Goal: Task Accomplishment & Management: Manage account settings

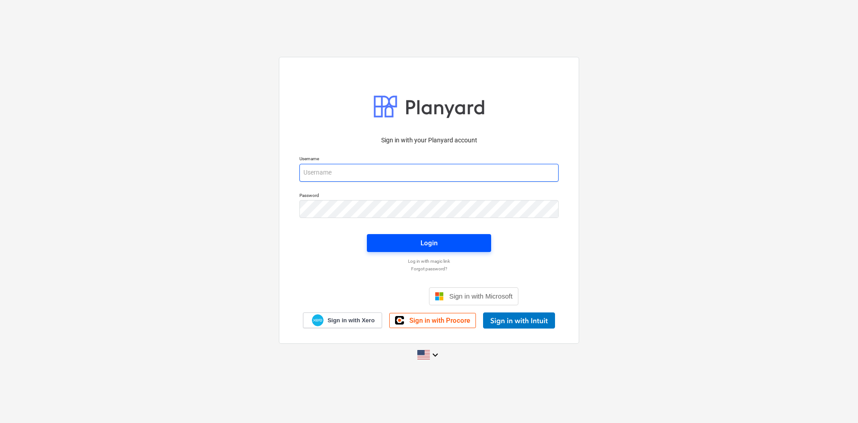
type input "[PERSON_NAME][EMAIL_ADDRESS][DOMAIN_NAME]"
click at [401, 242] on span "Login" at bounding box center [429, 243] width 103 height 12
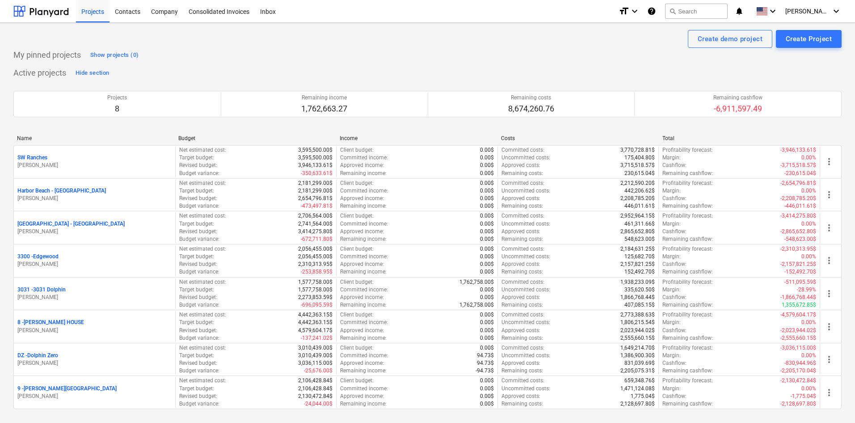
click at [738, 68] on div "Active projects Hide section Projects 8 Remaining income 1,762,663.27 Remaining…" at bounding box center [427, 243] width 828 height 354
click at [349, 43] on div "Create demo project Create Project" at bounding box center [427, 39] width 828 height 18
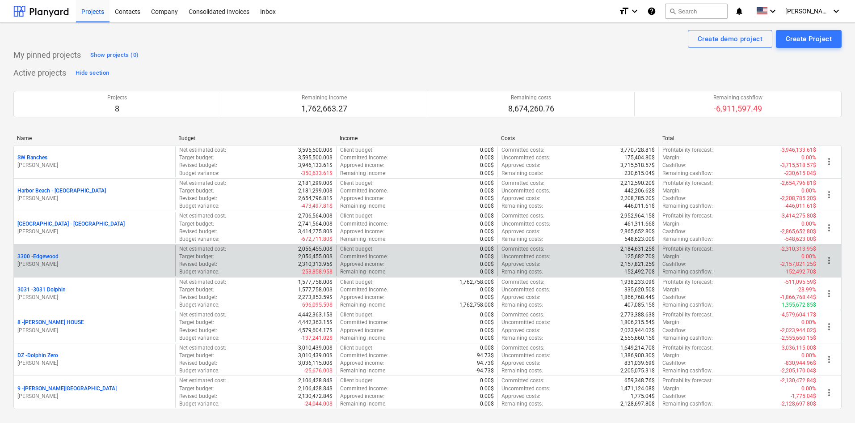
click at [52, 258] on p "3300 - [GEOGRAPHIC_DATA]" at bounding box center [37, 257] width 41 height 8
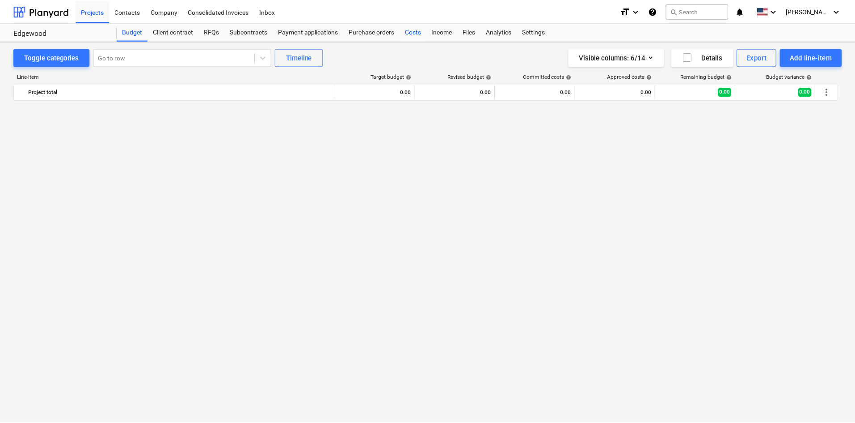
scroll to position [970, 0]
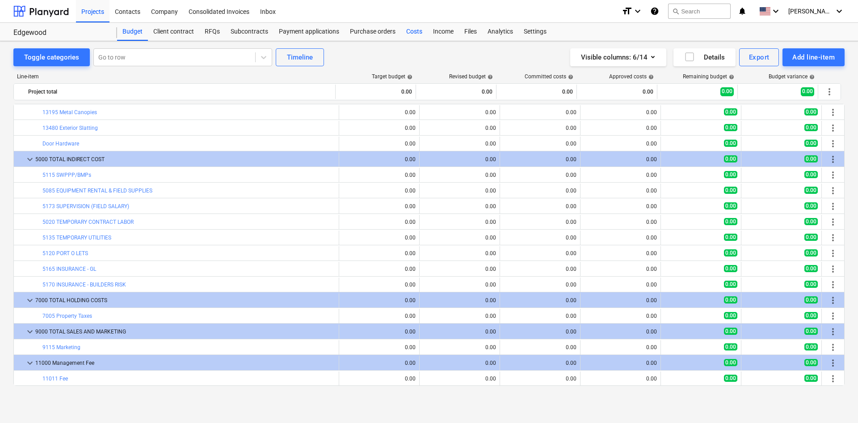
click at [418, 34] on div "Costs" at bounding box center [414, 32] width 27 height 18
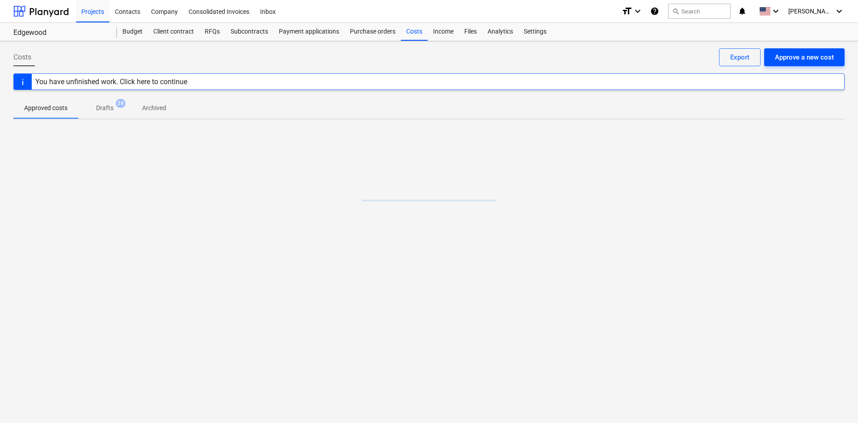
click at [801, 63] on div "Approve a new cost" at bounding box center [804, 57] width 59 height 12
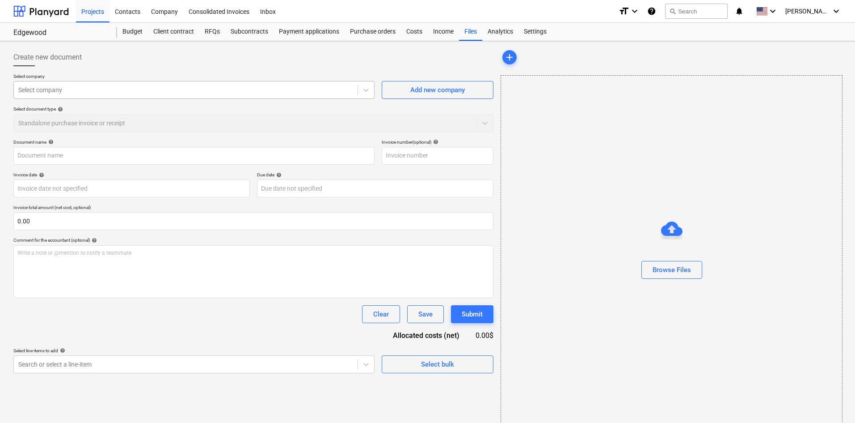
click at [90, 96] on div "Select company" at bounding box center [186, 90] width 344 height 13
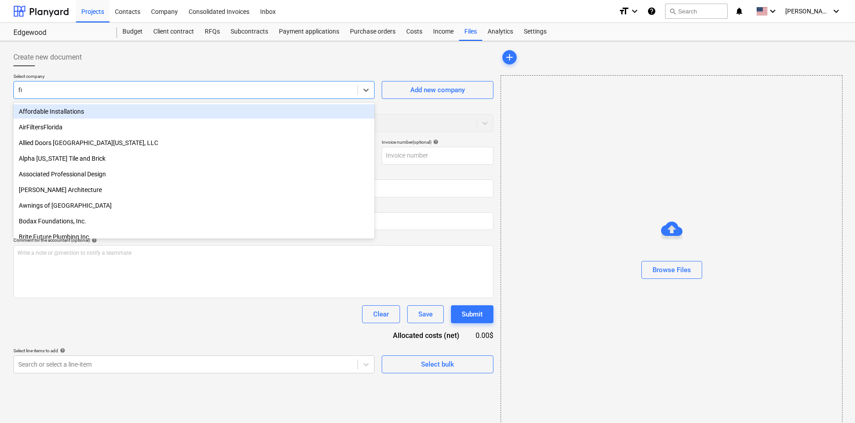
type input "frie"
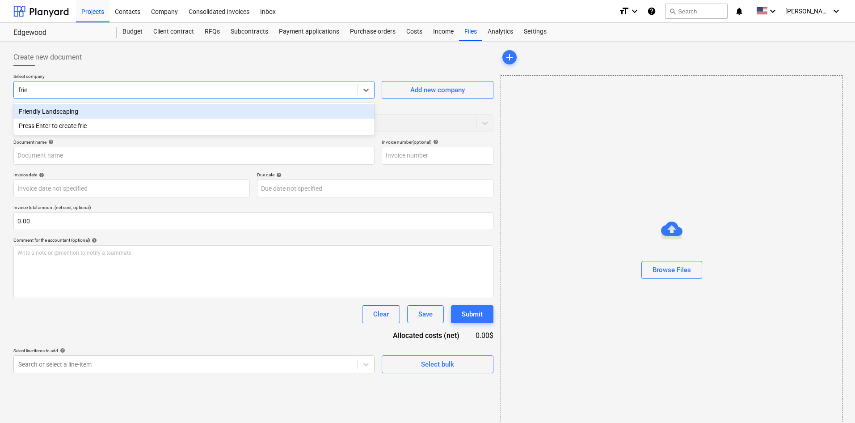
click at [130, 108] on div "Friendly Landscaping" at bounding box center [193, 111] width 361 height 14
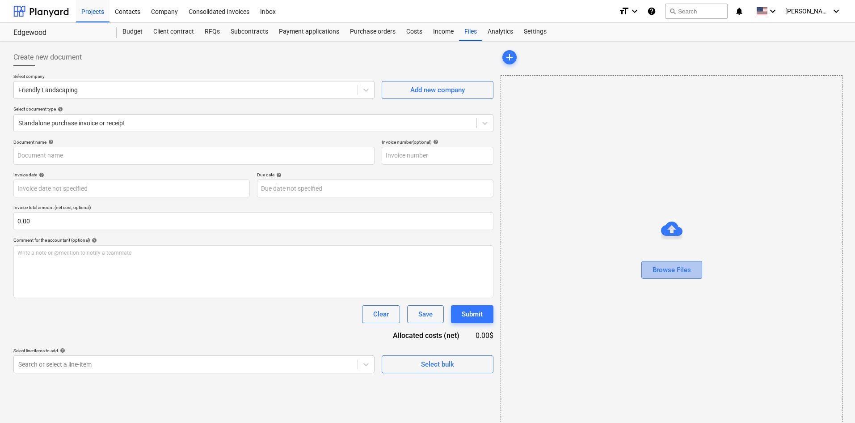
click at [694, 277] on button "Browse Files" at bounding box center [672, 270] width 61 height 18
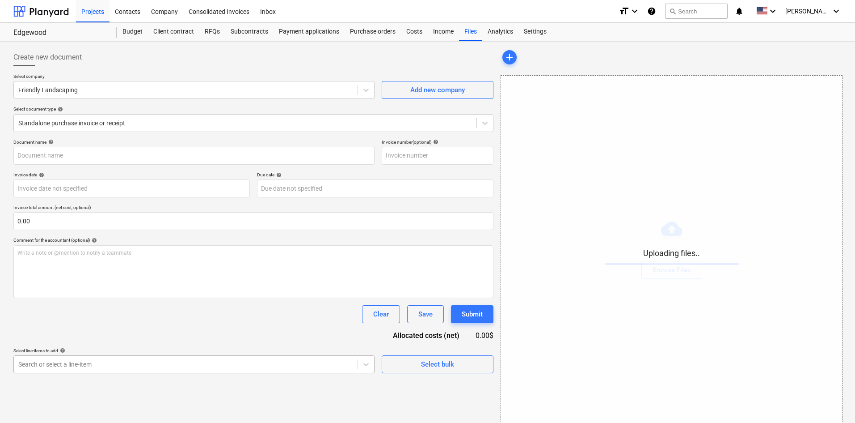
click at [172, 364] on body "Projects Contacts Company Consolidated Invoices Inbox format_size keyboard_arro…" at bounding box center [427, 211] width 855 height 423
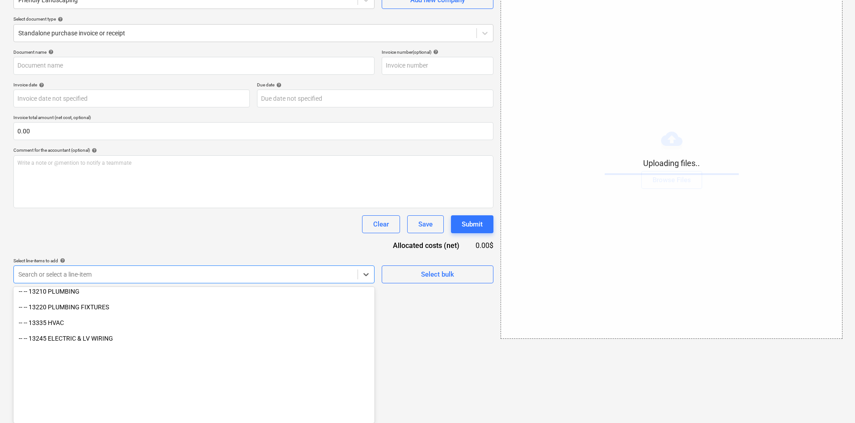
scroll to position [13, 0]
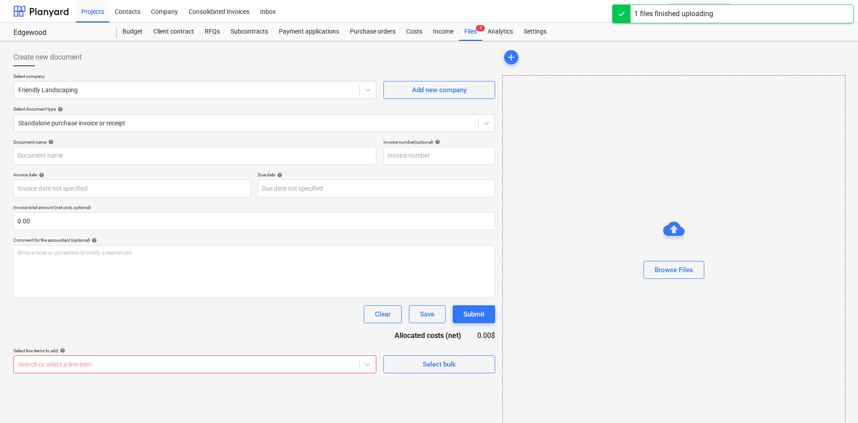
type input "Friendly Lanscaping (Indirect) [DATE].pdf"
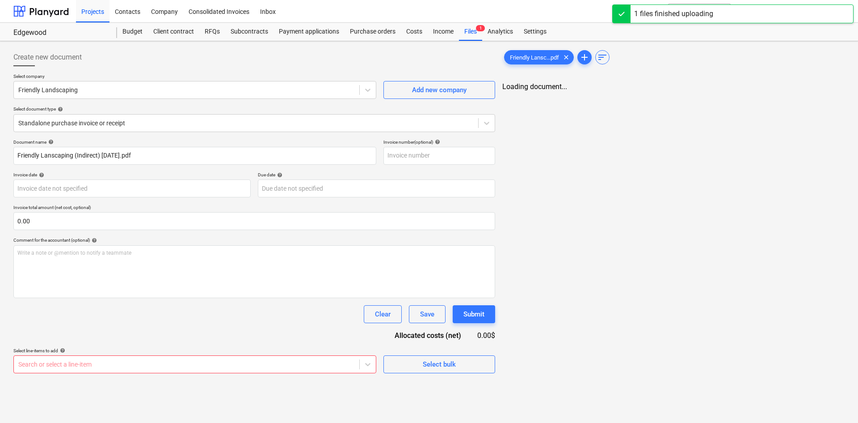
click at [186, 350] on div "Select line-items to add help" at bounding box center [194, 350] width 363 height 6
click at [201, 338] on div "Document name help Friendly Lanscaping (Indirect) [DATE].pdf Invoice number (op…" at bounding box center [253, 256] width 480 height 234
drag, startPoint x: 201, startPoint y: 338, endPoint x: 200, endPoint y: 345, distance: 7.2
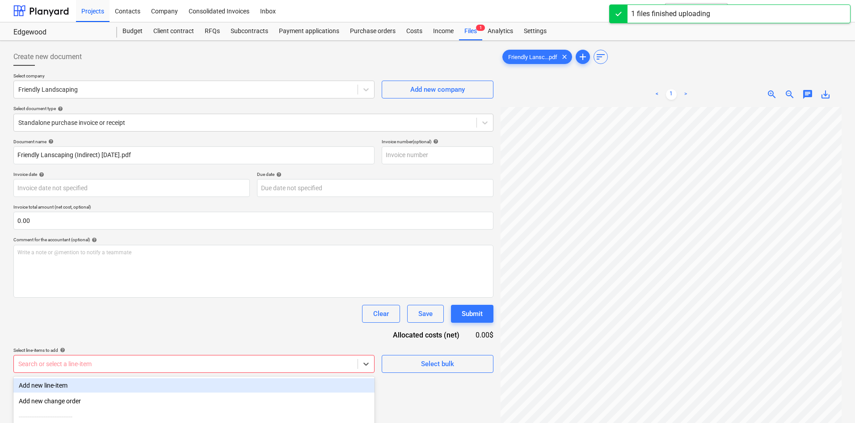
scroll to position [90, 0]
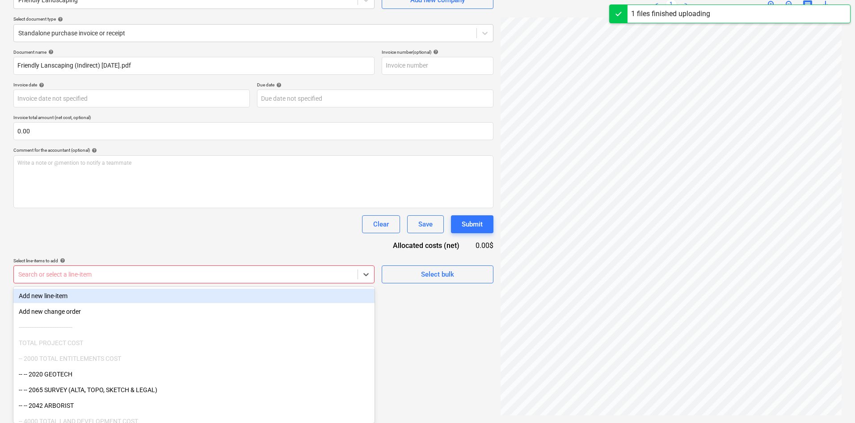
click at [196, 333] on body "Projects Contacts Company Consolidated Invoices Inbox format_size keyboard_arro…" at bounding box center [427, 121] width 855 height 423
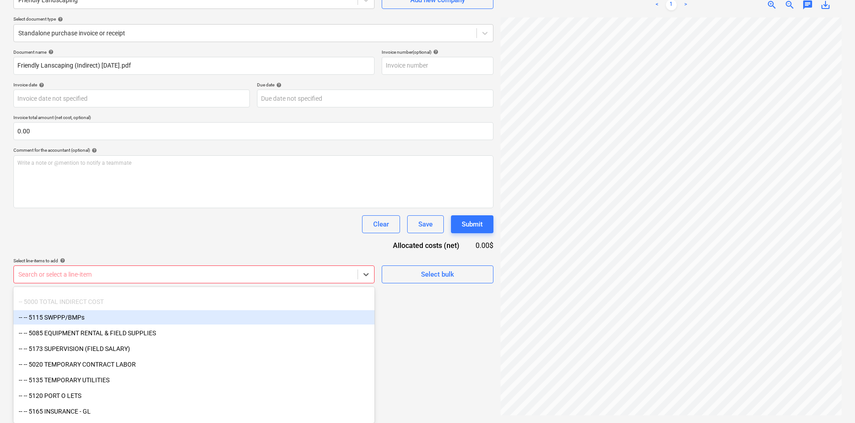
scroll to position [1122, 0]
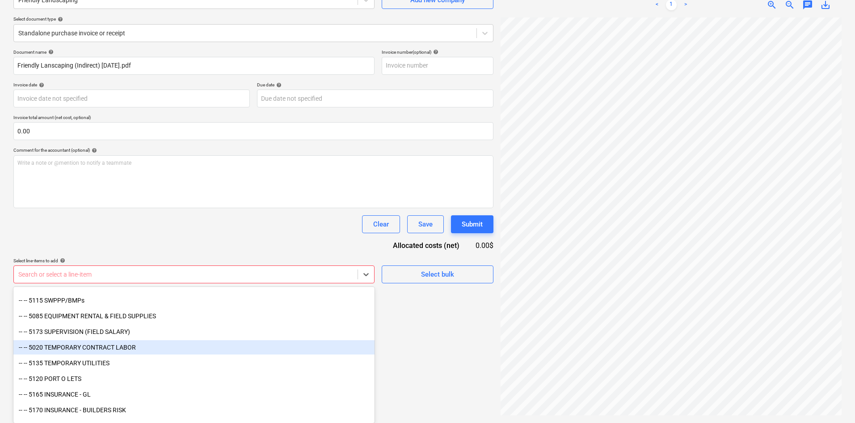
click at [140, 347] on div "-- -- 5020 TEMPORARY CONTRACT LABOR" at bounding box center [193, 347] width 361 height 14
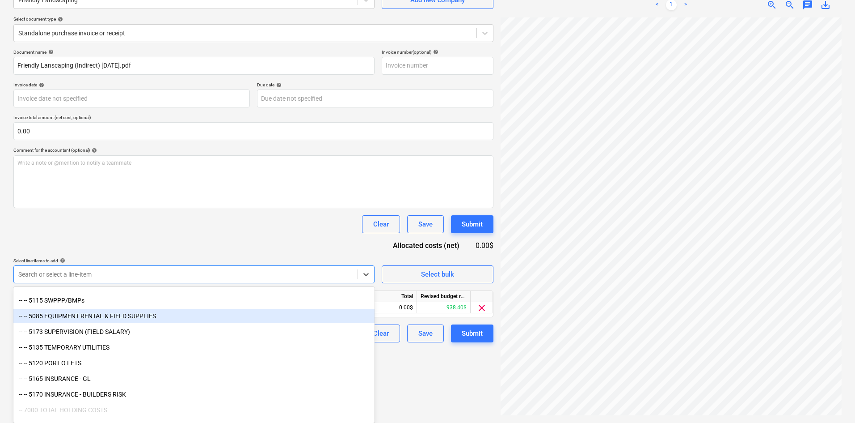
click at [211, 230] on div "Clear Save Submit" at bounding box center [253, 224] width 480 height 18
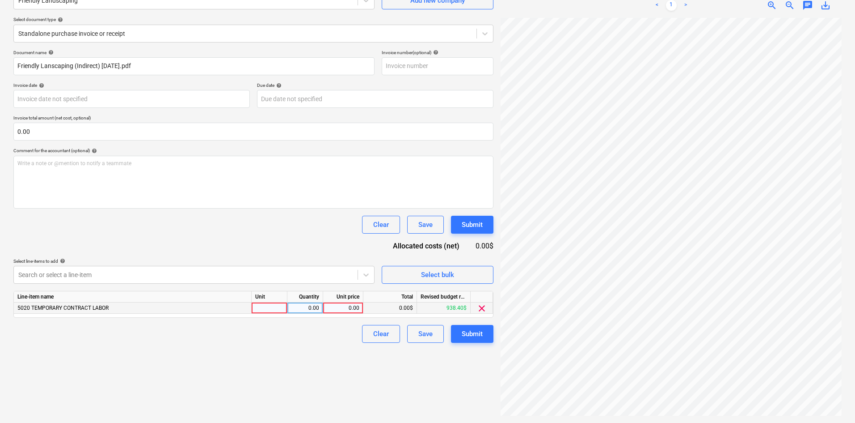
click at [350, 307] on div "0.00" at bounding box center [343, 307] width 33 height 11
type input "560"
click at [322, 355] on div "Create new document Select company Friendly Landscaping Add new company Select …" at bounding box center [253, 187] width 487 height 464
click at [484, 331] on button "Submit" at bounding box center [472, 334] width 42 height 18
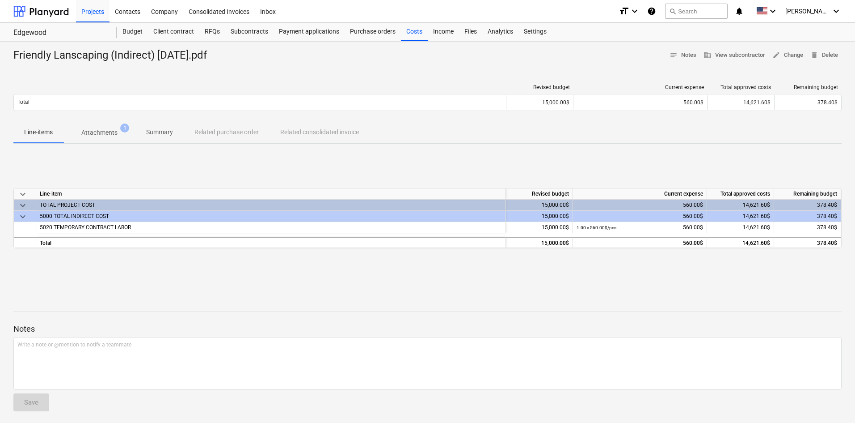
click at [727, 294] on div at bounding box center [427, 295] width 828 height 7
click at [406, 36] on div "Costs" at bounding box center [414, 32] width 27 height 18
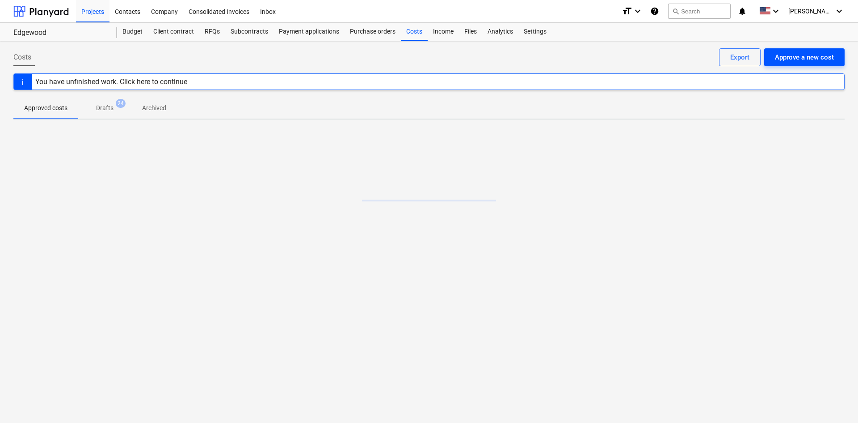
click at [807, 61] on div "Approve a new cost" at bounding box center [804, 57] width 59 height 12
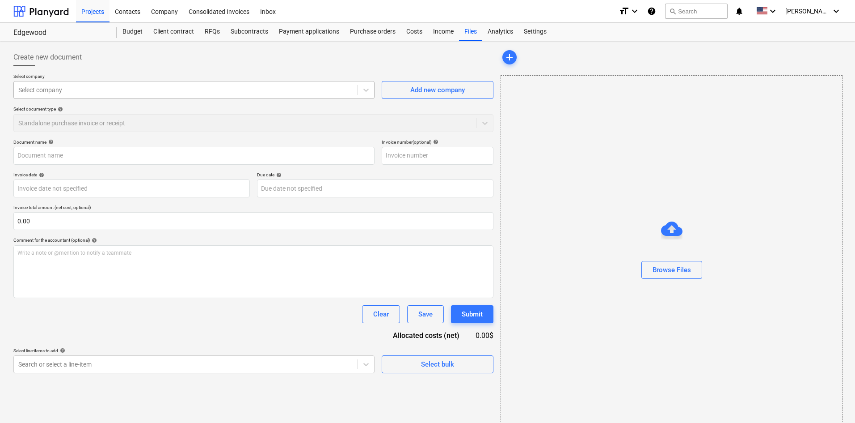
click at [172, 94] on div "Select company" at bounding box center [186, 90] width 344 height 13
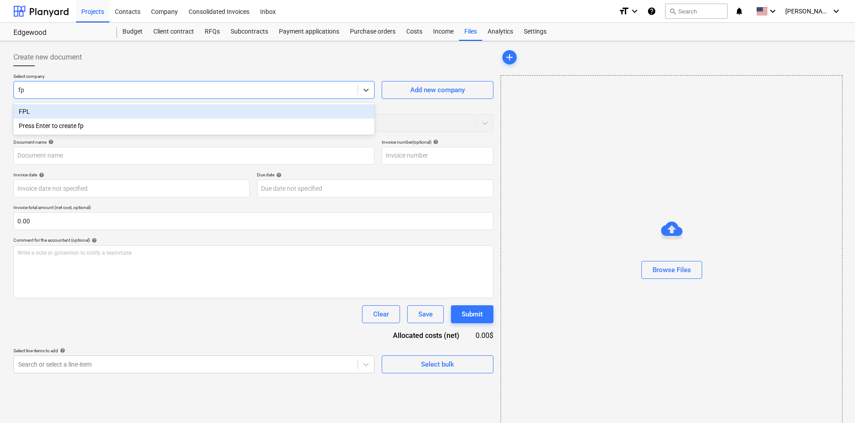
type input "fpl"
click at [167, 114] on div "FPL" at bounding box center [193, 111] width 361 height 14
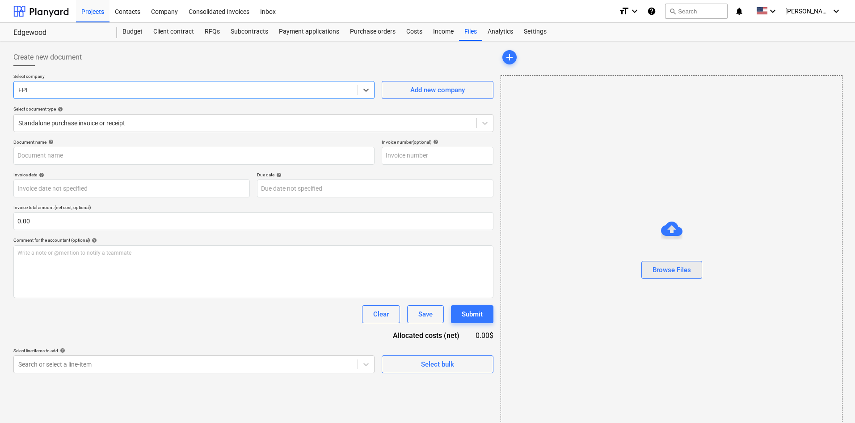
click at [689, 277] on button "Browse Files" at bounding box center [672, 270] width 61 height 18
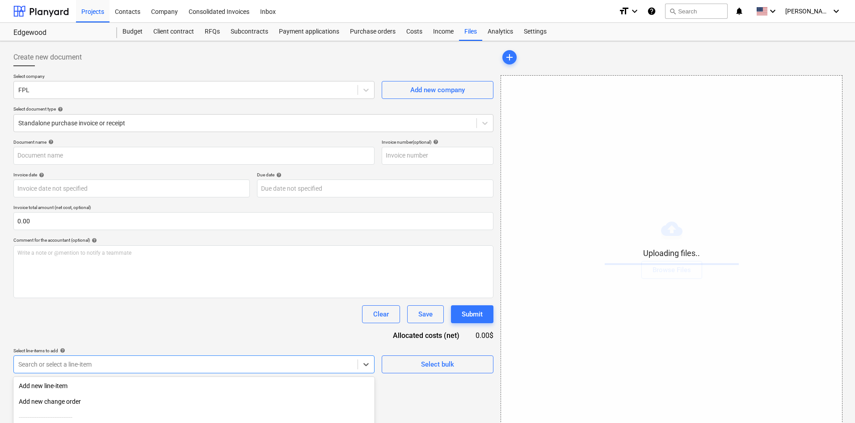
scroll to position [90, 0]
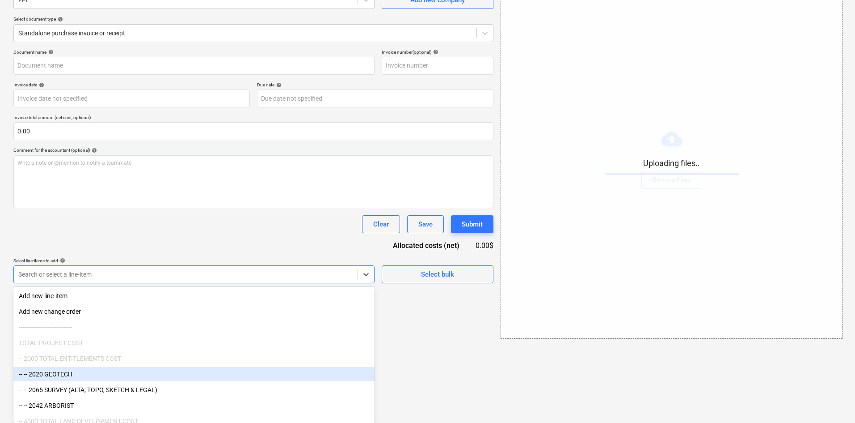
click at [272, 333] on body "Projects Contacts Company Consolidated Invoices Inbox format_size keyboard_arro…" at bounding box center [427, 121] width 855 height 423
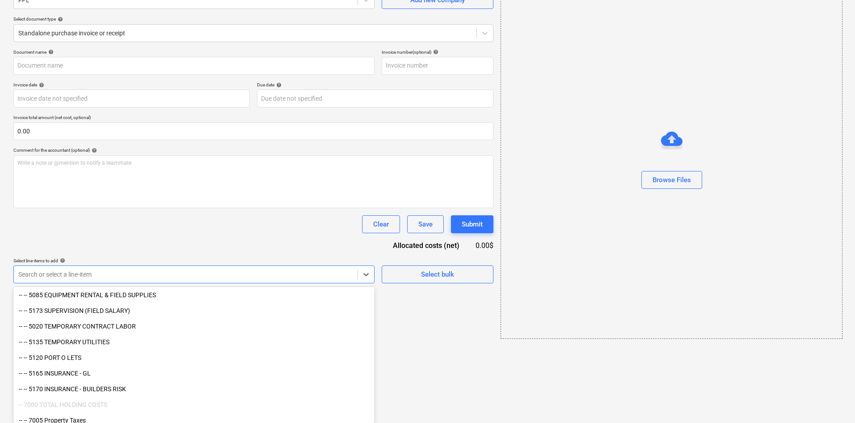
scroll to position [1122, 0]
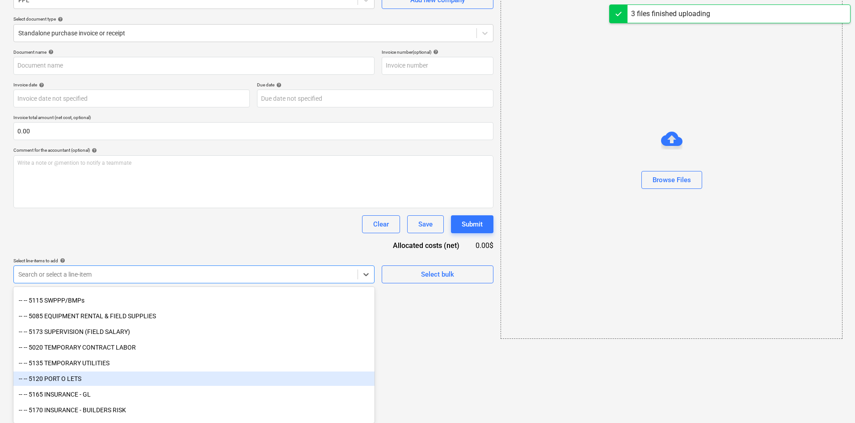
type input "FPL (Indirect) 10.15.25a.pdf"
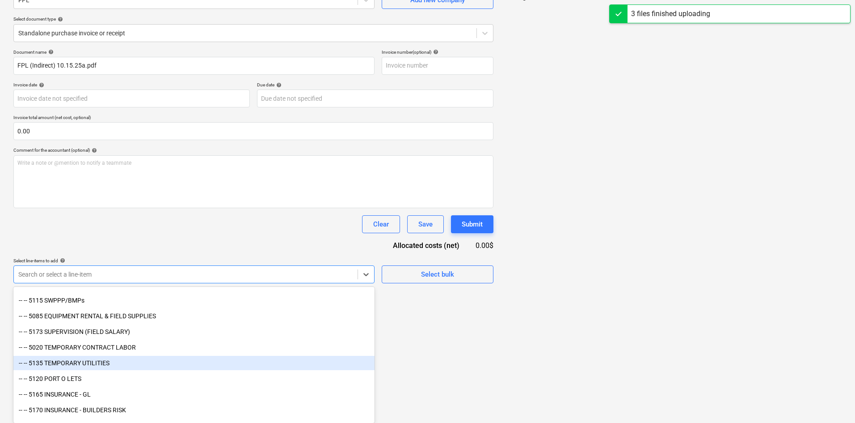
click at [138, 364] on div "-- -- 5135 TEMPORARY UTILITIES" at bounding box center [193, 362] width 361 height 14
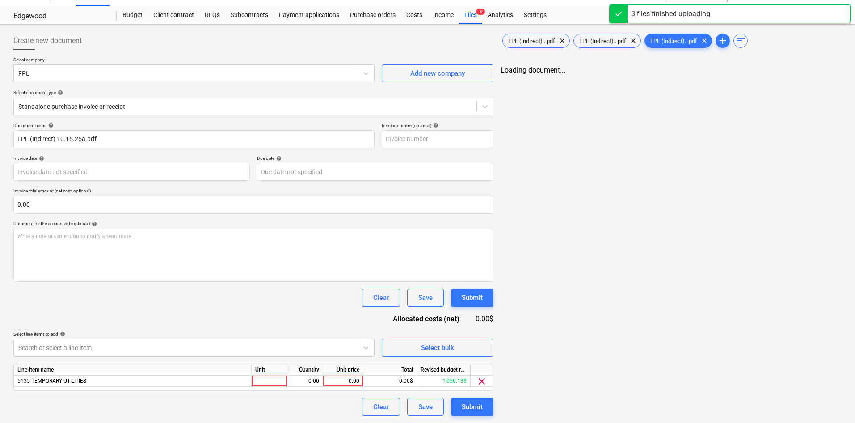
click at [264, 243] on div "Document name help FPL (Indirect) 10.15.25a.pdf Invoice number (optional) help …" at bounding box center [253, 269] width 480 height 293
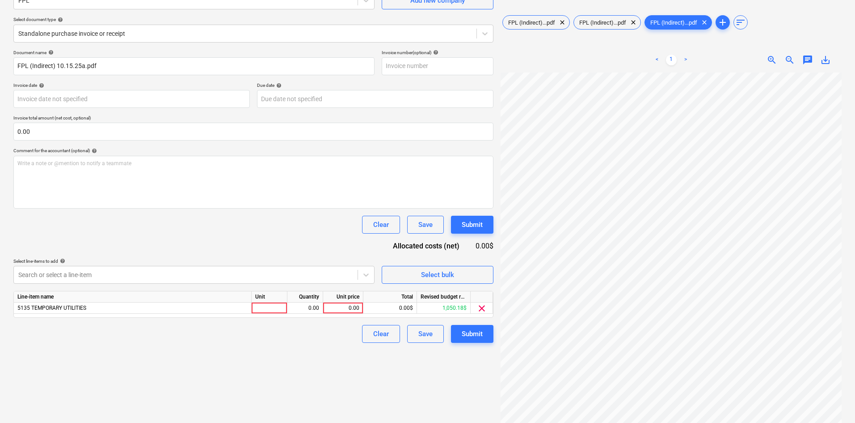
click at [353, 302] on div "Unit price" at bounding box center [343, 296] width 40 height 11
click at [354, 308] on div "0.00" at bounding box center [343, 307] width 33 height 11
type input "302.73"
click at [288, 372] on div "Create new document Select company FPL Add new company Select document type hel…" at bounding box center [253, 187] width 487 height 464
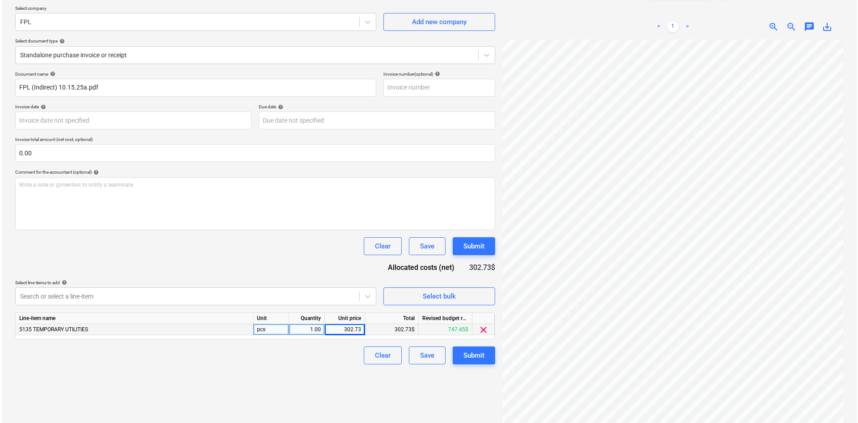
scroll to position [89, 0]
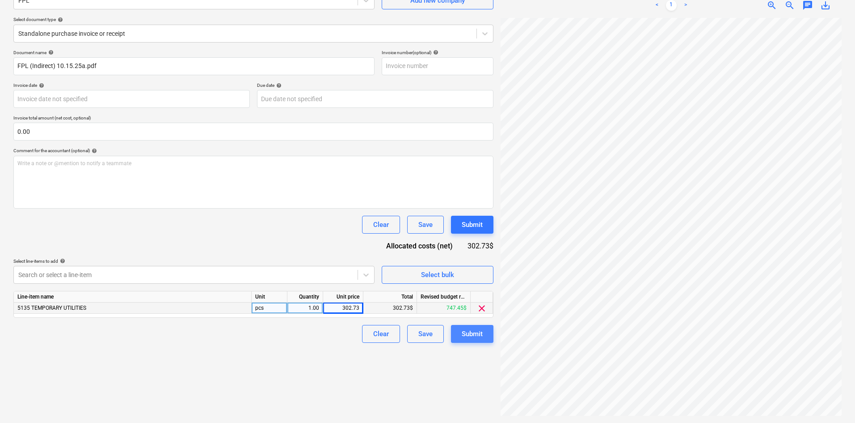
click at [478, 338] on div "Submit" at bounding box center [472, 334] width 21 height 12
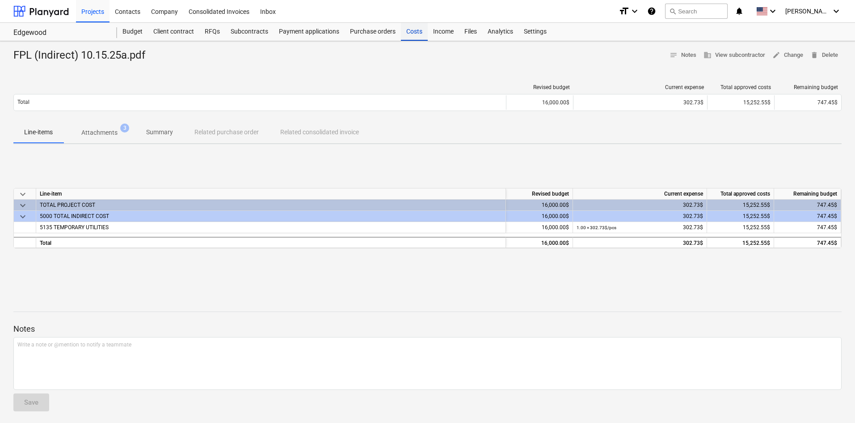
click at [420, 36] on div "Costs" at bounding box center [414, 32] width 27 height 18
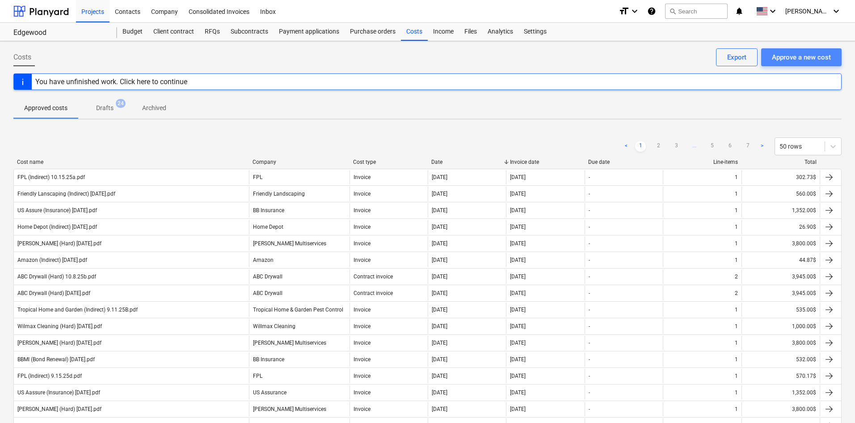
click at [812, 55] on div "Approve a new cost" at bounding box center [801, 57] width 59 height 12
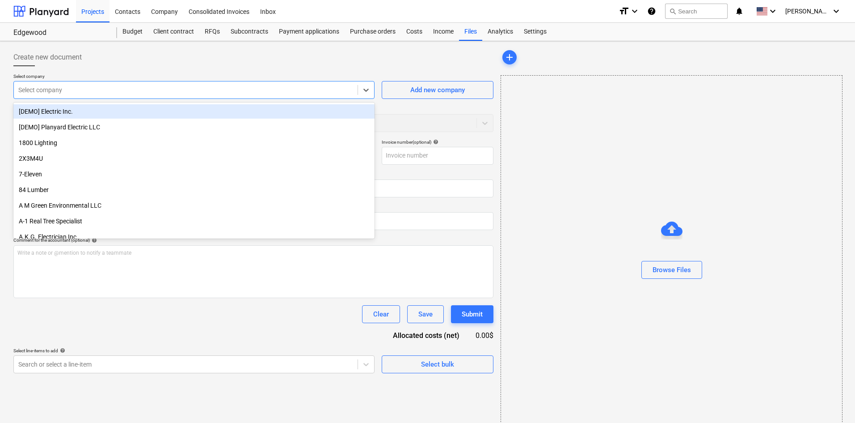
click at [138, 94] on div at bounding box center [185, 89] width 335 height 9
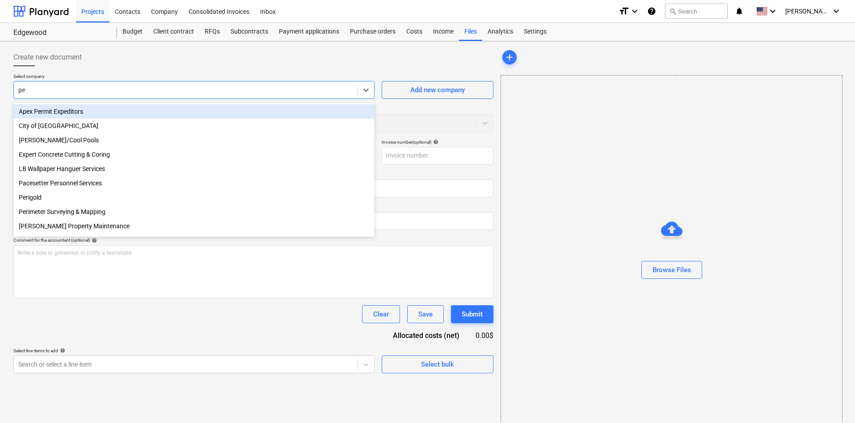
type input "p"
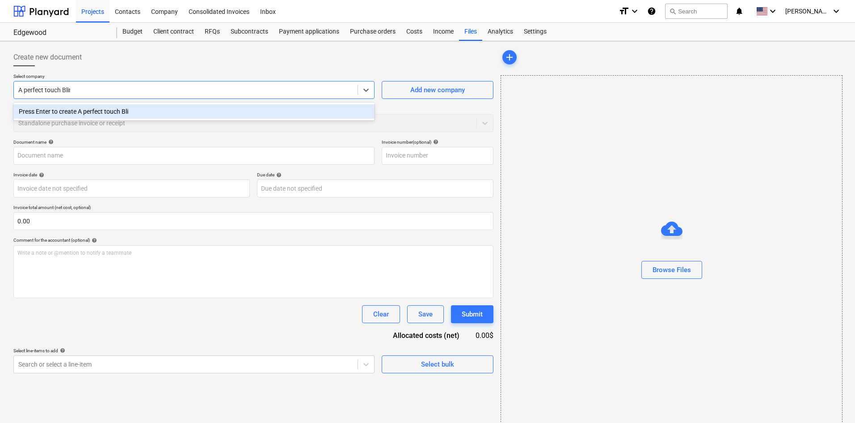
type input "A perfect touch Blinds"
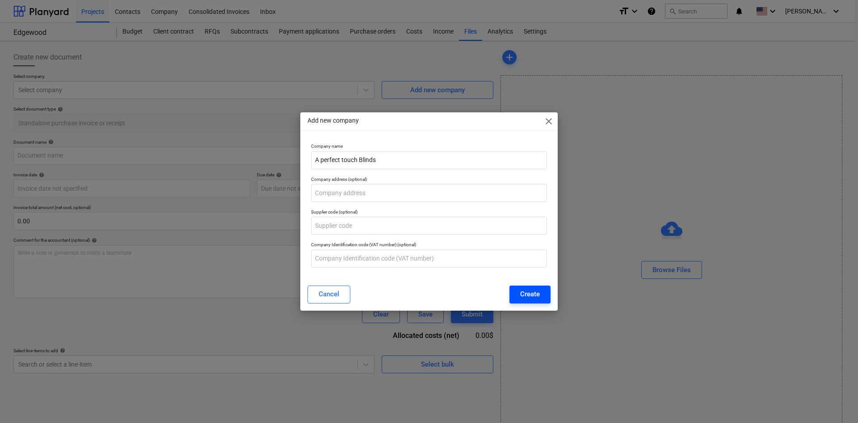
click at [528, 293] on div "Create" at bounding box center [530, 294] width 20 height 12
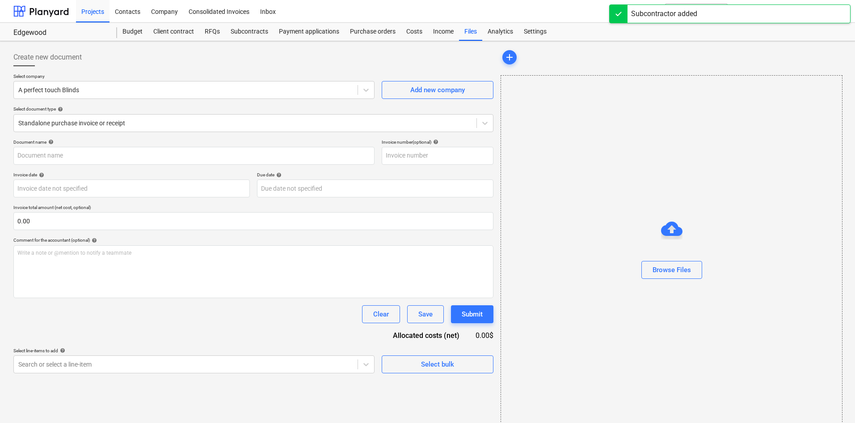
click at [672, 279] on div at bounding box center [671, 282] width 341 height 7
click at [674, 273] on div "Browse Files" at bounding box center [672, 270] width 38 height 12
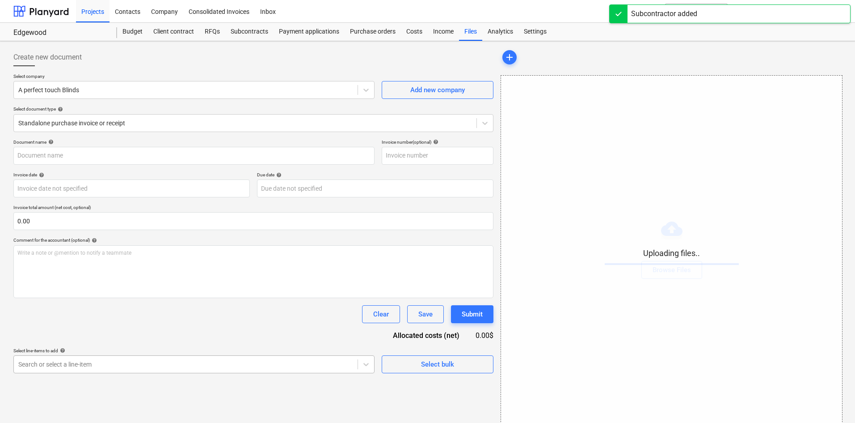
click at [133, 358] on body "Projects Contacts Company Consolidated Invoices Inbox format_size keyboard_arro…" at bounding box center [427, 211] width 855 height 423
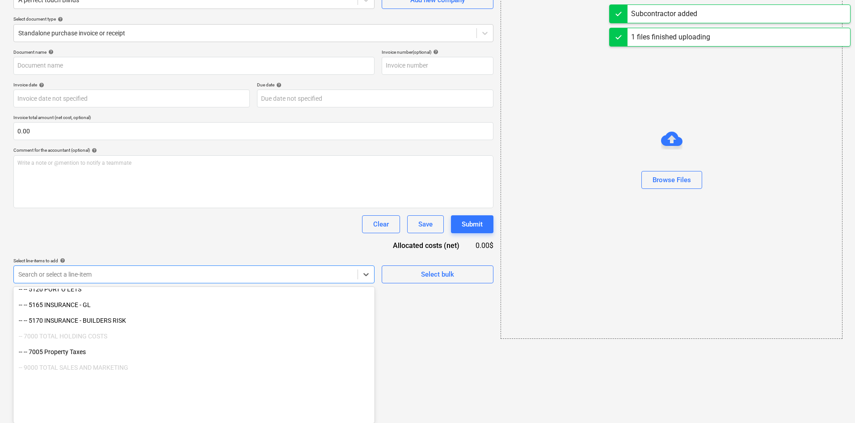
type input "Perfect Touch Blinds (Hard) [DATE].pdf"
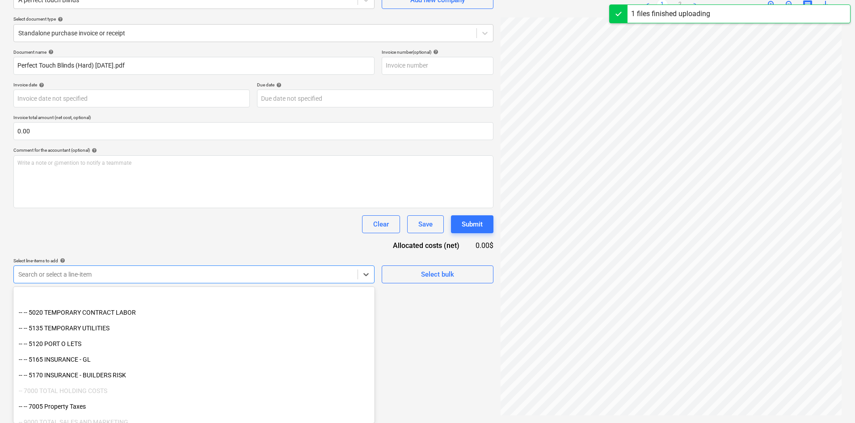
scroll to position [1122, 0]
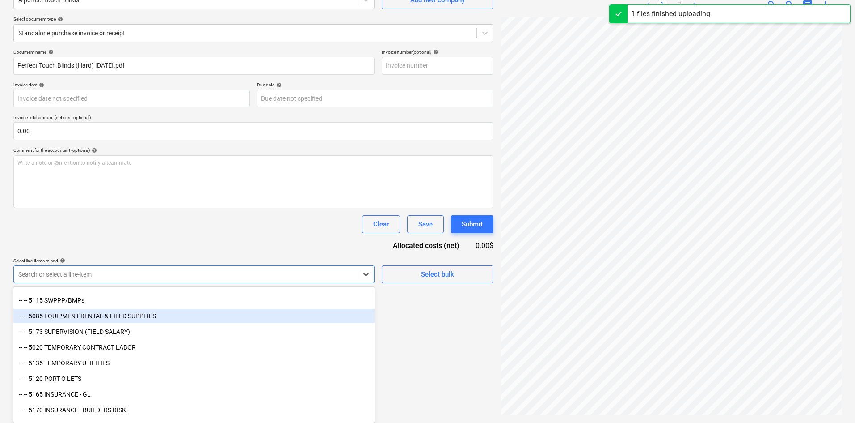
click at [150, 321] on div "-- -- 5085 EQUIPMENT RENTAL & FIELD SUPPLIES" at bounding box center [193, 316] width 361 height 14
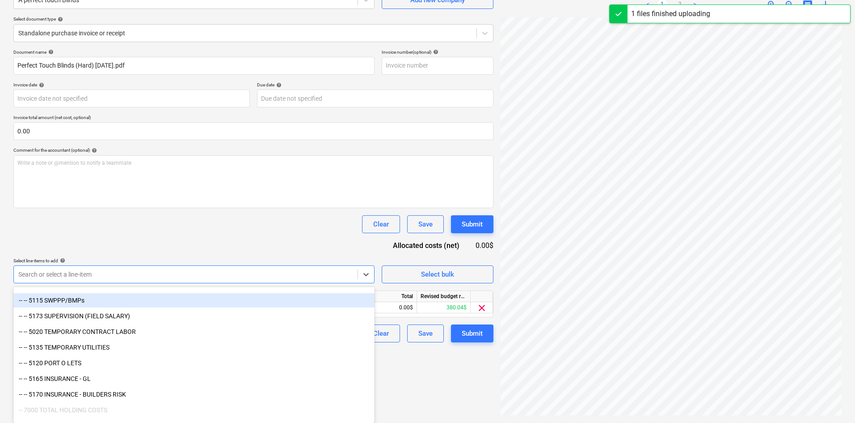
click at [223, 241] on div "Document name help Perfect Touch Blinds (Hard) [DATE].pdf Invoice number (optio…" at bounding box center [253, 195] width 480 height 293
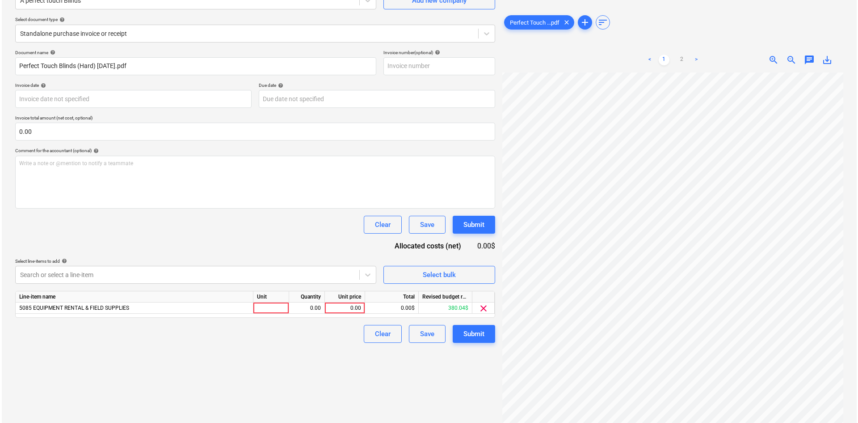
scroll to position [3, 55]
click at [684, 62] on link "2" at bounding box center [680, 60] width 11 height 11
click at [342, 308] on div "0.00" at bounding box center [343, 307] width 33 height 11
type input "1720"
click at [275, 373] on div "Create new document Select company A perfect touch Blinds Add new company Selec…" at bounding box center [253, 187] width 487 height 464
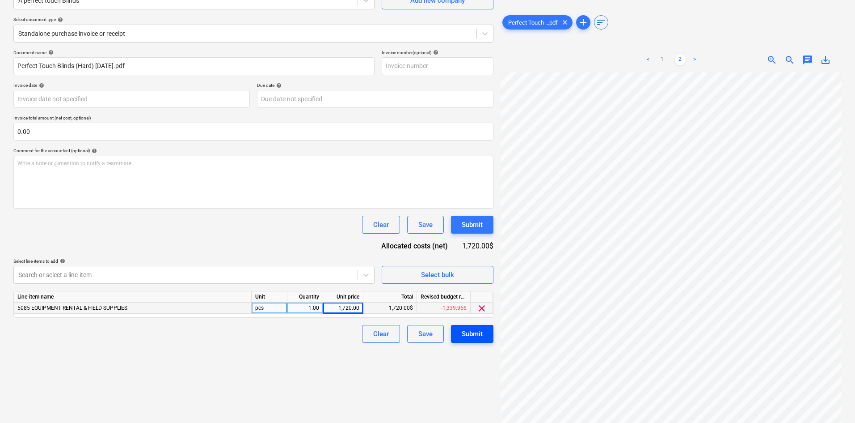
click at [472, 329] on div "Submit" at bounding box center [472, 334] width 21 height 12
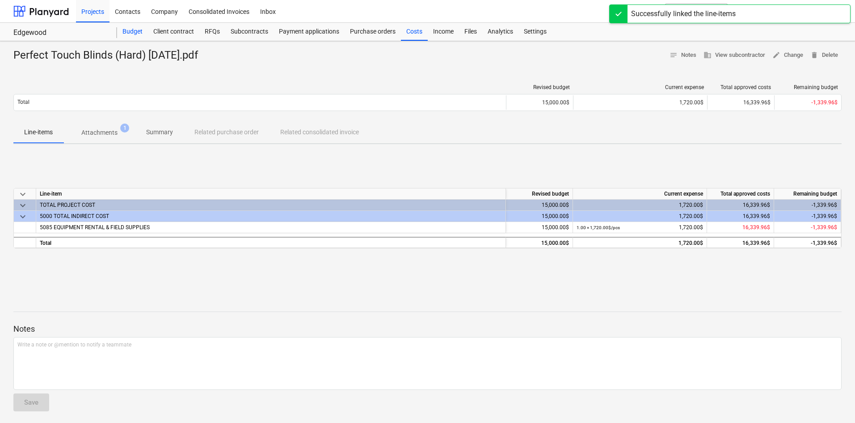
click at [139, 30] on div "Budget" at bounding box center [132, 32] width 31 height 18
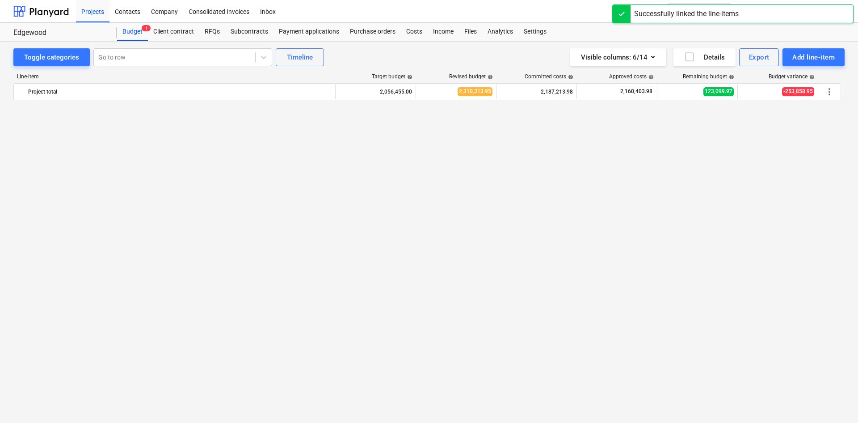
scroll to position [970, 0]
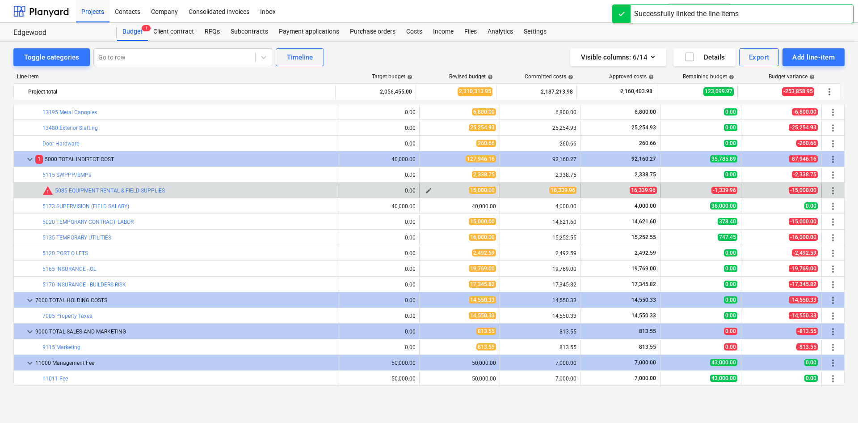
click at [425, 186] on button "edit" at bounding box center [428, 190] width 11 height 11
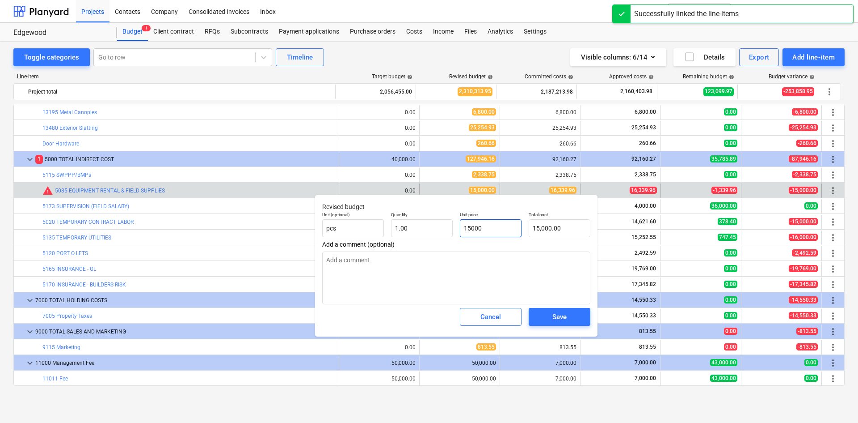
drag, startPoint x: 519, startPoint y: 232, endPoint x: 409, endPoint y: 245, distance: 110.8
click at [423, 241] on div "Revised budget Unit (optional) pcs Quantity 1.00 Unit price 15000 Total cost 15…" at bounding box center [456, 265] width 283 height 142
type input "1"
type textarea "x"
type input "1.00"
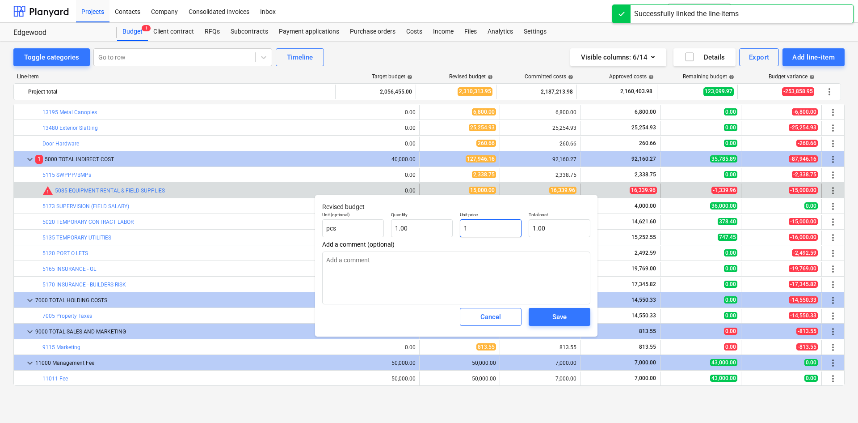
type input "16"
type textarea "x"
type input "16.00"
type input "163"
type textarea "x"
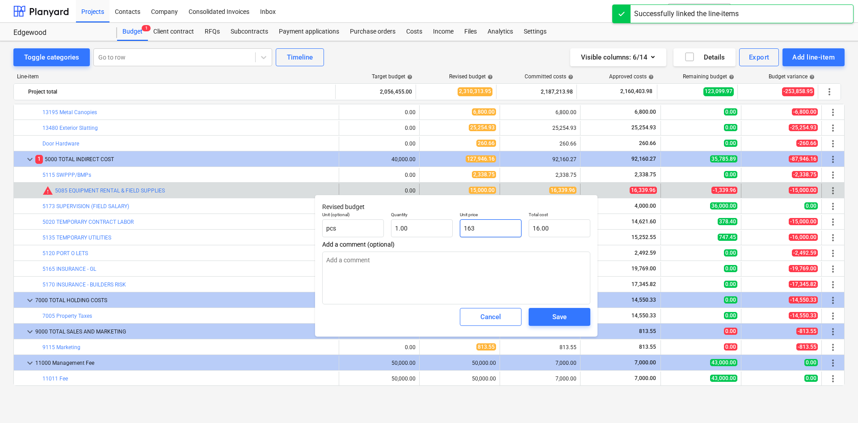
type input "163.00"
type input "1633"
type textarea "x"
type input "1,633.00"
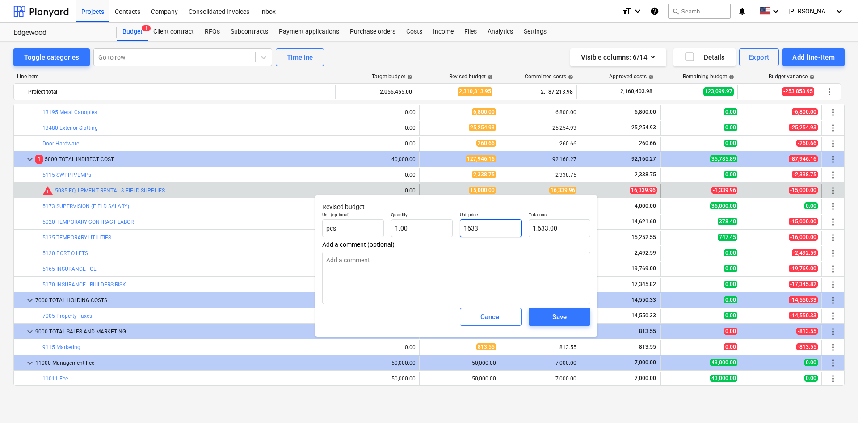
type input "16339"
type textarea "x"
type input "16,339.00"
type input "16339."
type textarea "x"
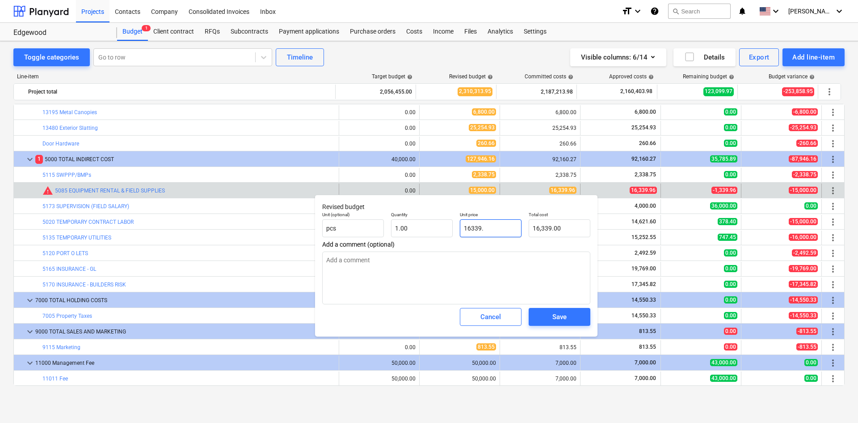
type input "16339.9"
type textarea "x"
type input "16,339.90"
type input "16339.96"
type textarea "x"
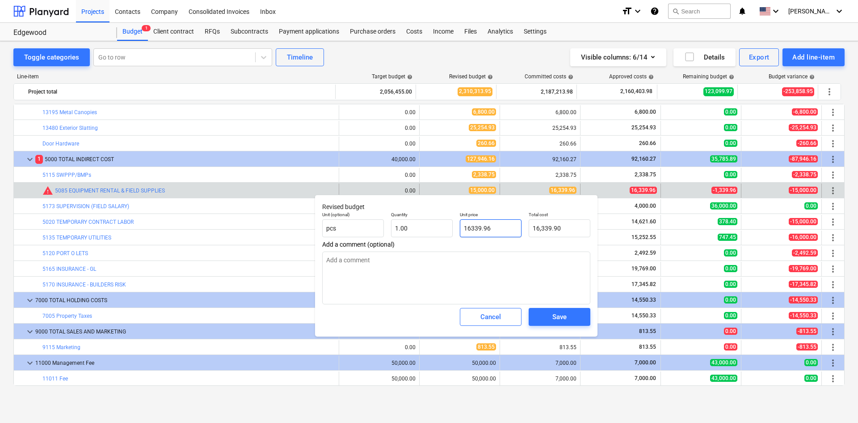
type input "16,339.96"
click at [554, 319] on div "Save" at bounding box center [560, 317] width 14 height 12
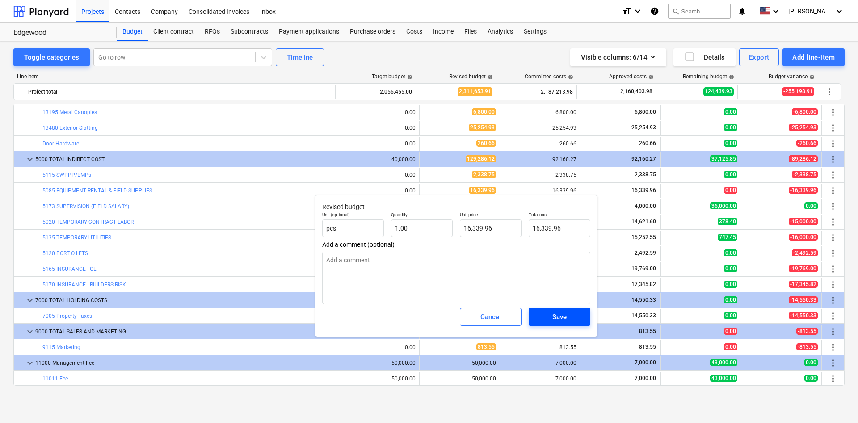
type textarea "x"
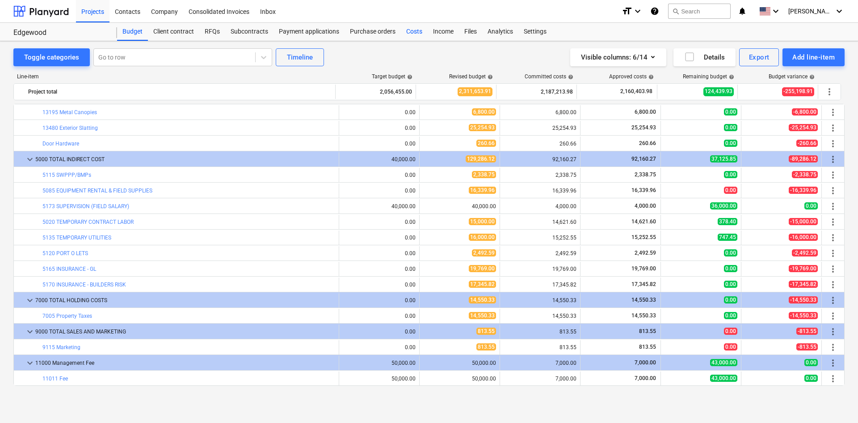
click at [416, 34] on div "Costs" at bounding box center [414, 32] width 27 height 18
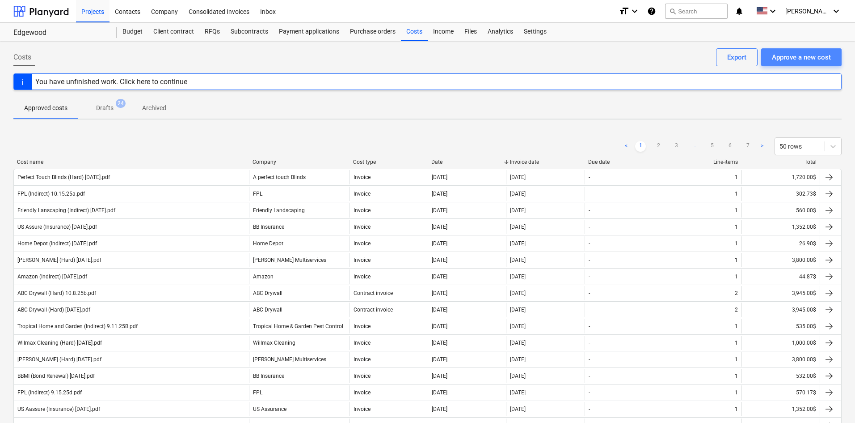
click at [800, 63] on div "Approve a new cost" at bounding box center [801, 57] width 59 height 12
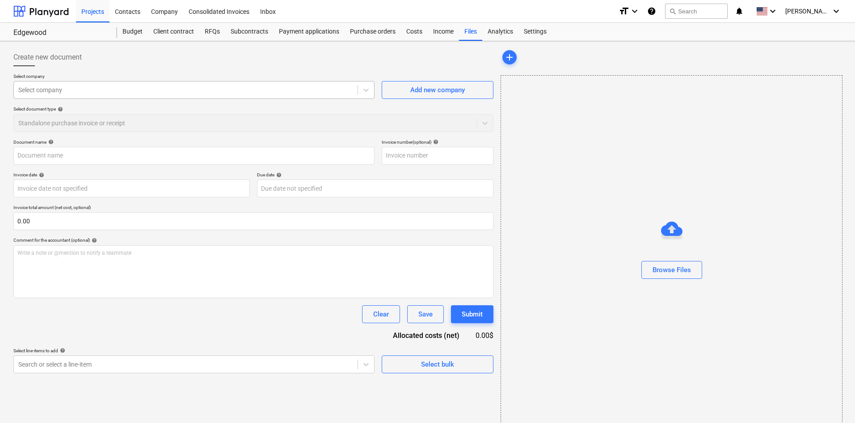
click at [147, 87] on div at bounding box center [185, 89] width 335 height 9
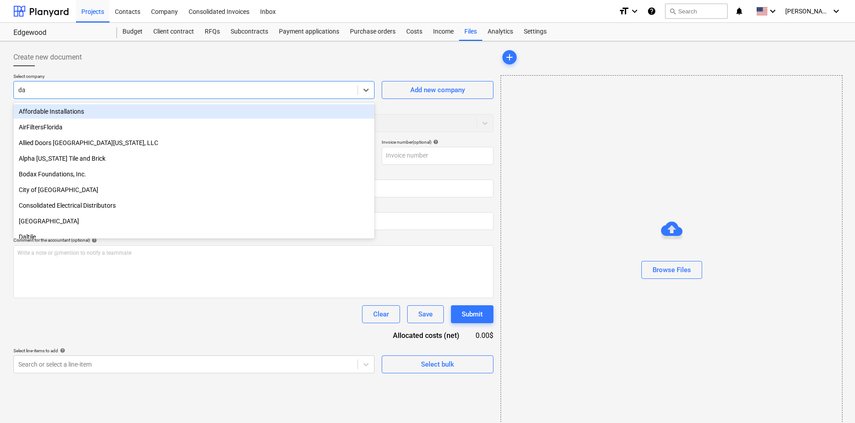
type input "dam"
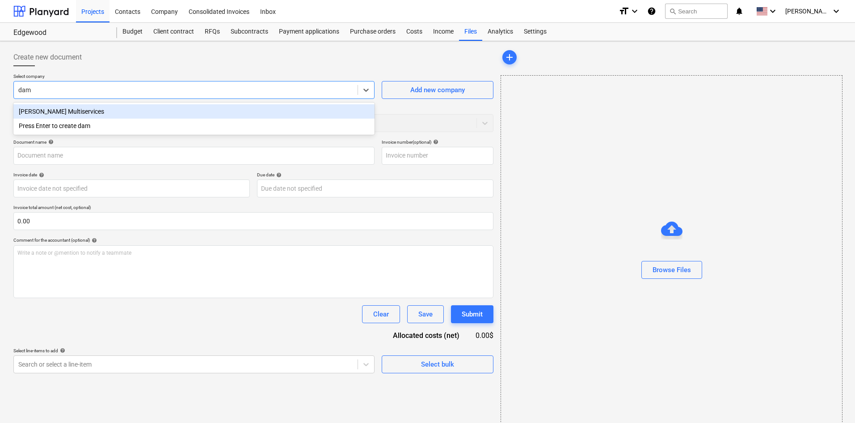
click at [156, 112] on div "[PERSON_NAME] Multiservices" at bounding box center [193, 111] width 361 height 14
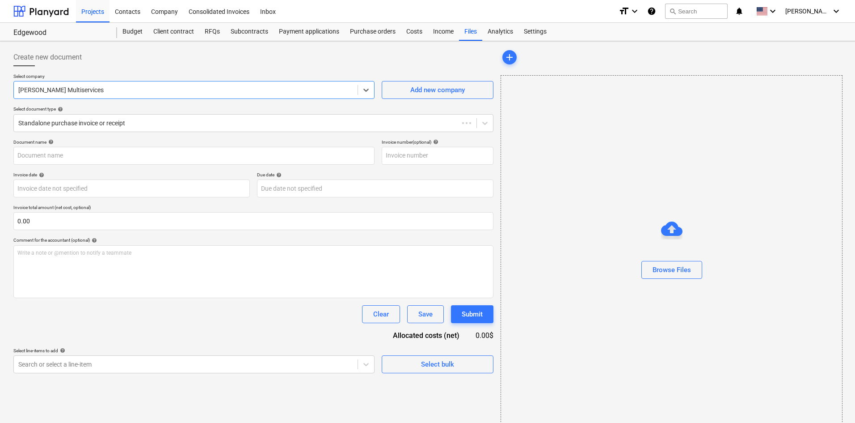
click at [165, 69] on div at bounding box center [253, 69] width 480 height 7
click at [683, 276] on button "Browse Files" at bounding box center [672, 270] width 61 height 18
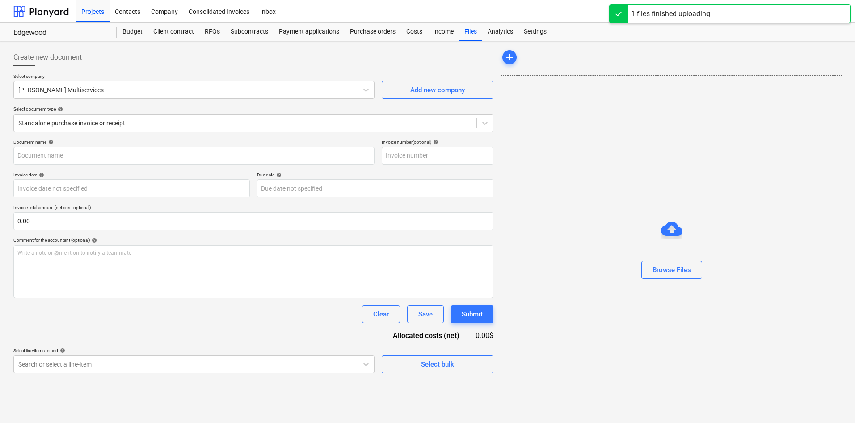
type input "[PERSON_NAME] (Hard) [DATE].pdf"
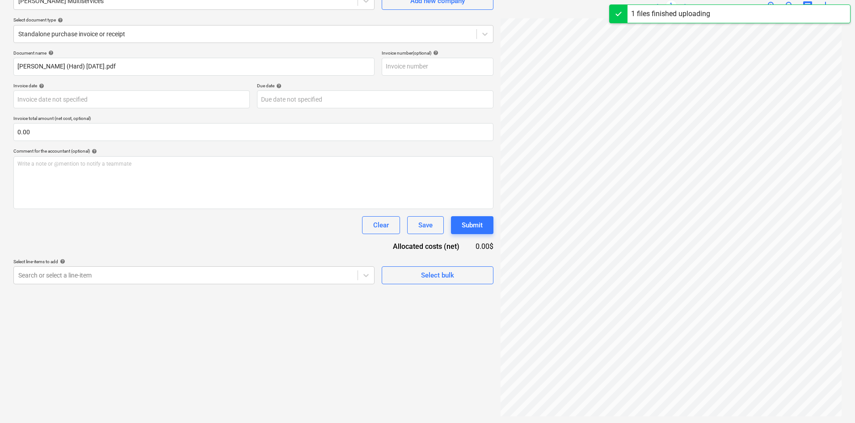
scroll to position [89, 0]
click at [190, 282] on div "Search or select a line-item" at bounding box center [193, 275] width 361 height 18
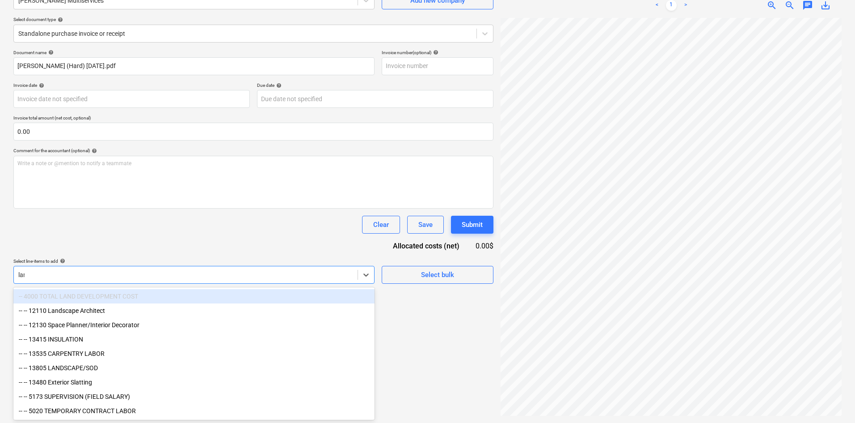
type input "land"
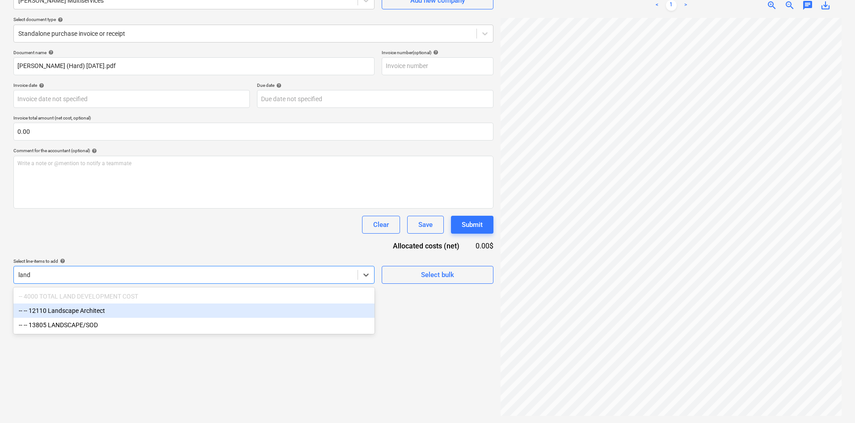
click at [130, 311] on div "-- -- 12110 Landscape Architect" at bounding box center [193, 310] width 361 height 14
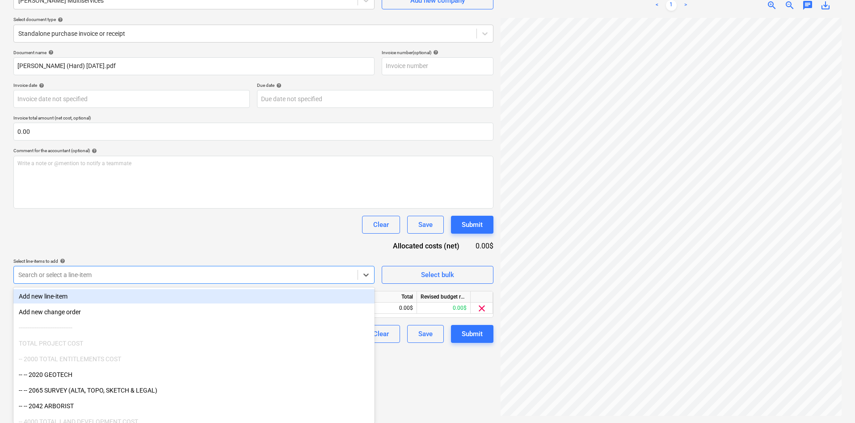
click at [164, 249] on div "Document name help [PERSON_NAME] (Hard) [DATE].pdf Invoice number (optional) he…" at bounding box center [253, 196] width 480 height 293
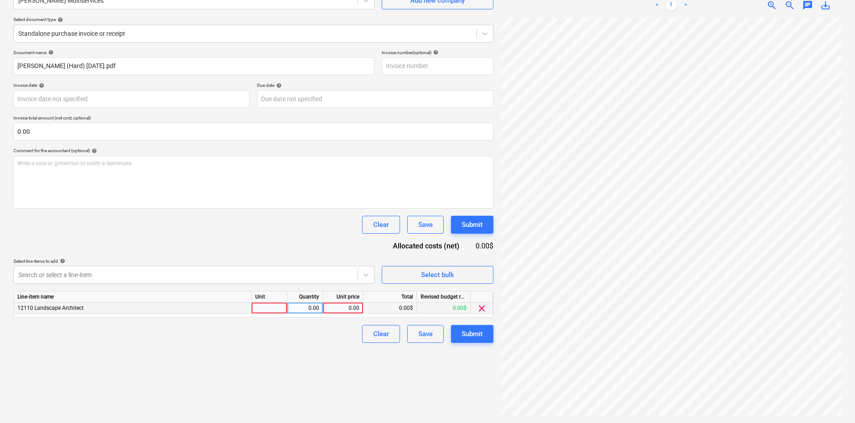
click at [263, 308] on div at bounding box center [270, 307] width 36 height 11
type input "pcs"
click at [312, 304] on div "0.00" at bounding box center [305, 307] width 28 height 11
click at [339, 308] on div "0.00" at bounding box center [343, 307] width 33 height 11
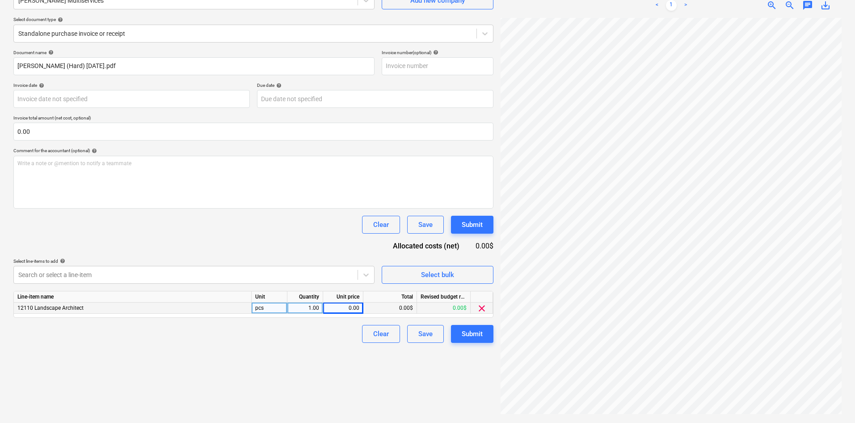
click at [338, 306] on div "0.00" at bounding box center [343, 307] width 33 height 11
type input "3800"
click at [232, 363] on div "Create new document Select company Damian Multiservices Add new company Select …" at bounding box center [253, 187] width 487 height 464
click at [464, 337] on div "Submit" at bounding box center [472, 334] width 21 height 12
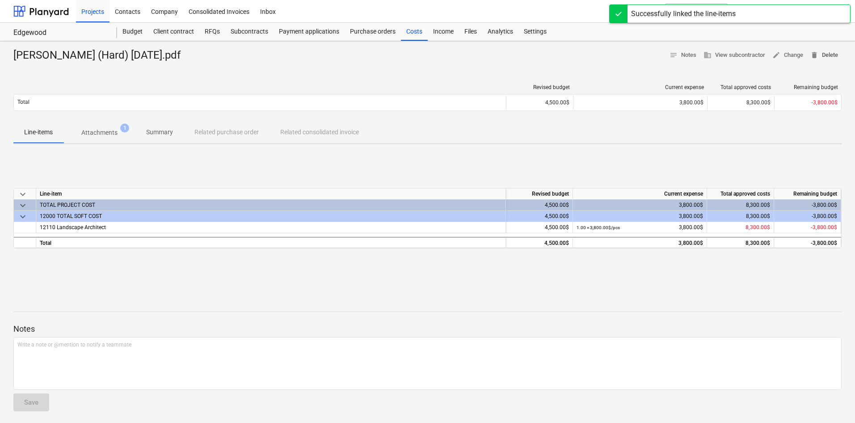
click at [830, 50] on span "delete Delete" at bounding box center [825, 55] width 28 height 10
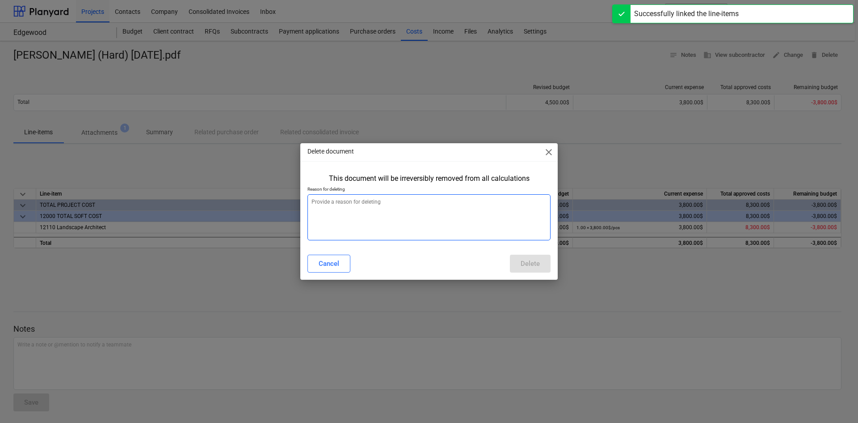
click at [433, 206] on textarea at bounding box center [429, 217] width 243 height 46
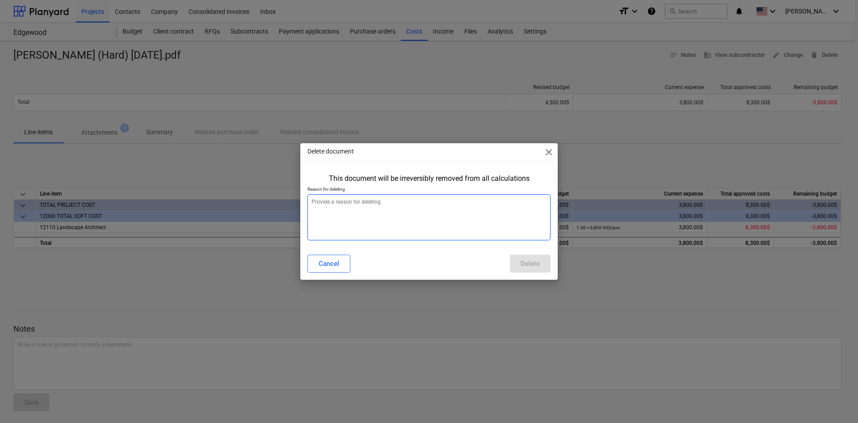
type textarea "x"
type textarea "w"
type textarea "x"
type textarea "wr"
type textarea "x"
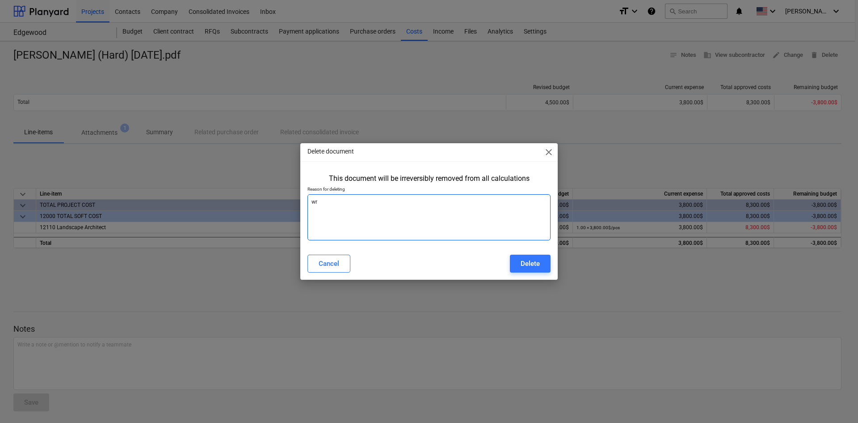
type textarea "wro"
type textarea "x"
type textarea "wron"
type textarea "x"
type textarea "wrong"
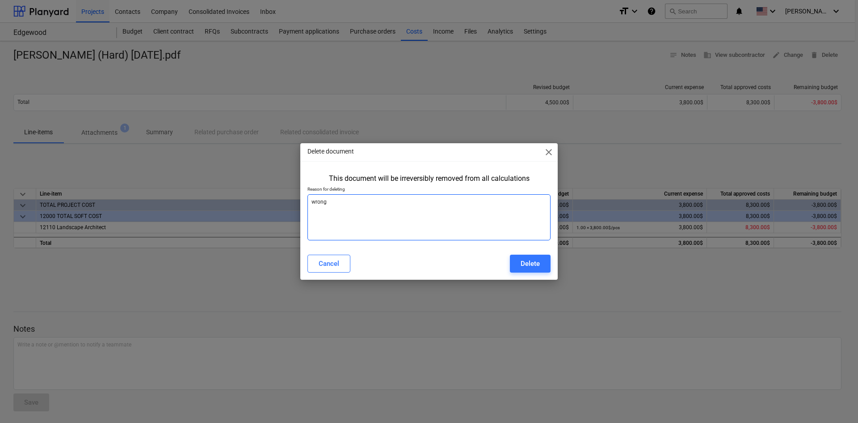
type textarea "x"
type textarea "wrong"
type textarea "x"
type textarea "wrong l"
type textarea "x"
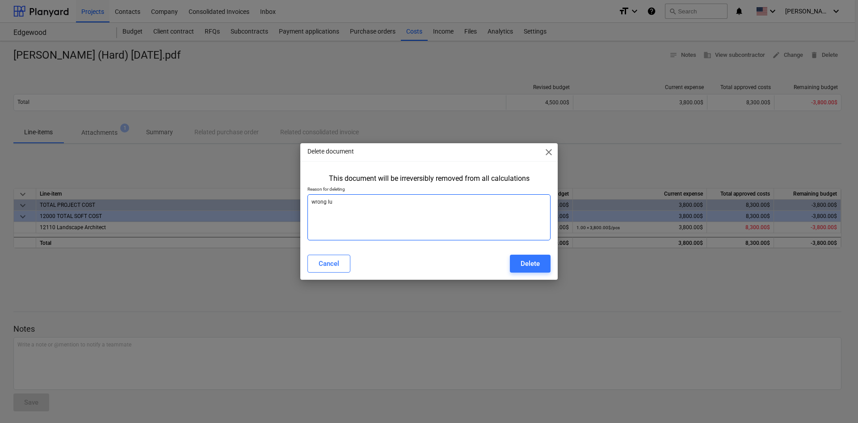
type textarea "wrong lub"
type textarea "x"
type textarea "wrong lubn"
type textarea "x"
type textarea "wrong lubne"
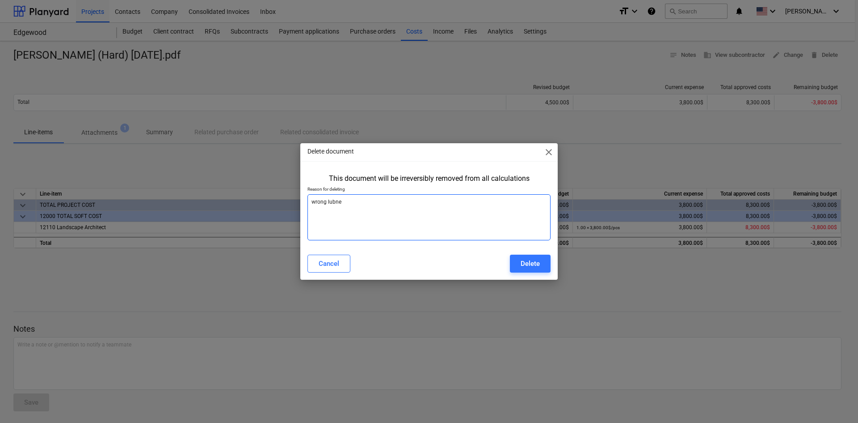
type textarea "x"
type textarea "wrong lubne="
type textarea "x"
type textarea "wrong lubne"
type textarea "x"
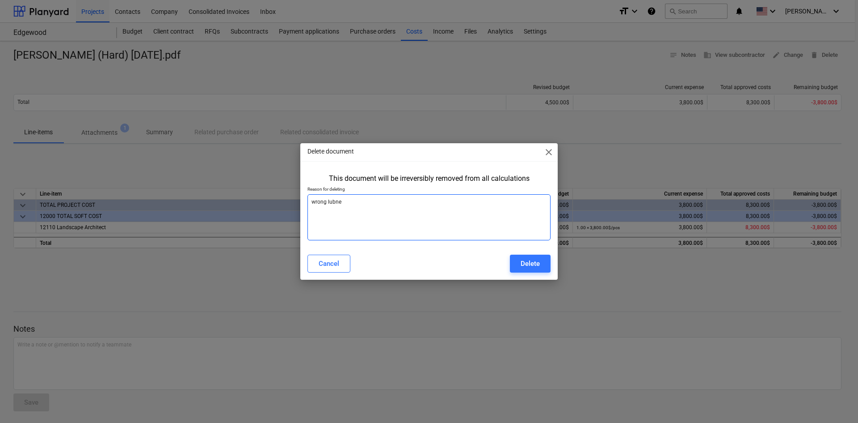
type textarea "wrong lubn"
type textarea "x"
type textarea "wrong lub"
type textarea "x"
type textarea "wrong lu"
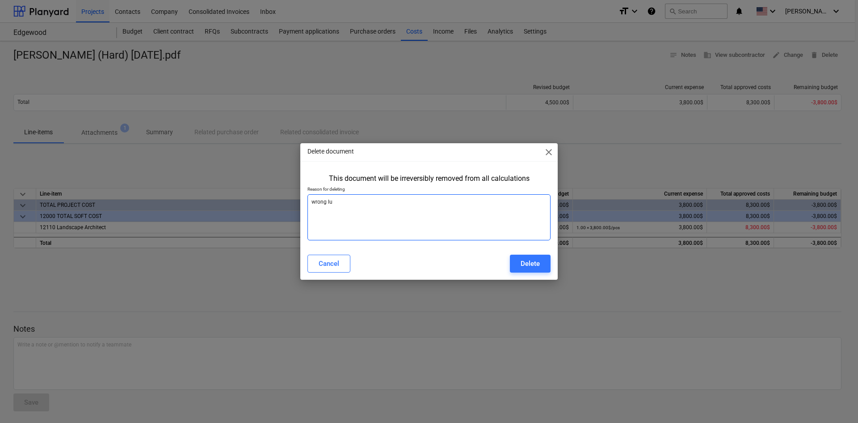
type textarea "x"
type textarea "wrong l"
type textarea "x"
type textarea "wrong li"
type textarea "x"
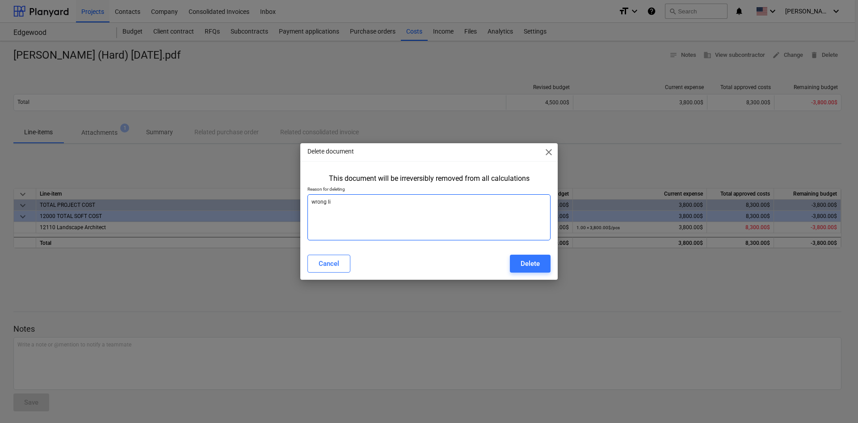
type textarea "wrong [PERSON_NAME]"
type textarea "x"
type textarea "wrong line"
click at [518, 260] on button "Delete" at bounding box center [530, 263] width 41 height 18
type textarea "x"
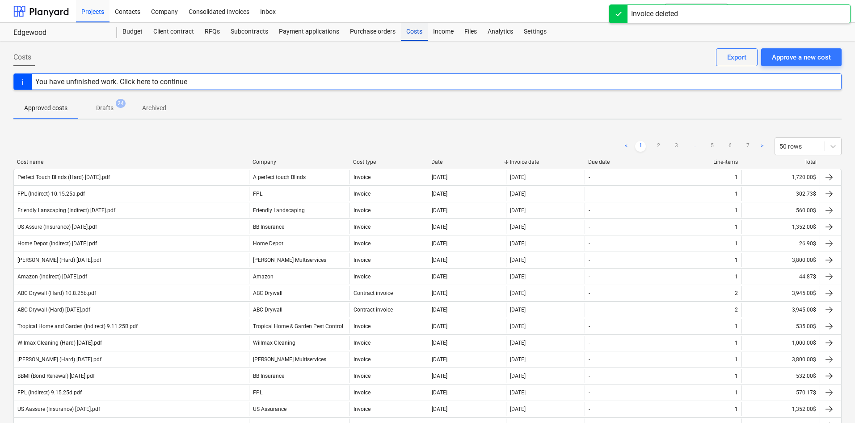
click at [414, 39] on div "Costs" at bounding box center [414, 32] width 27 height 18
click at [789, 58] on div "Approve a new cost" at bounding box center [801, 57] width 59 height 12
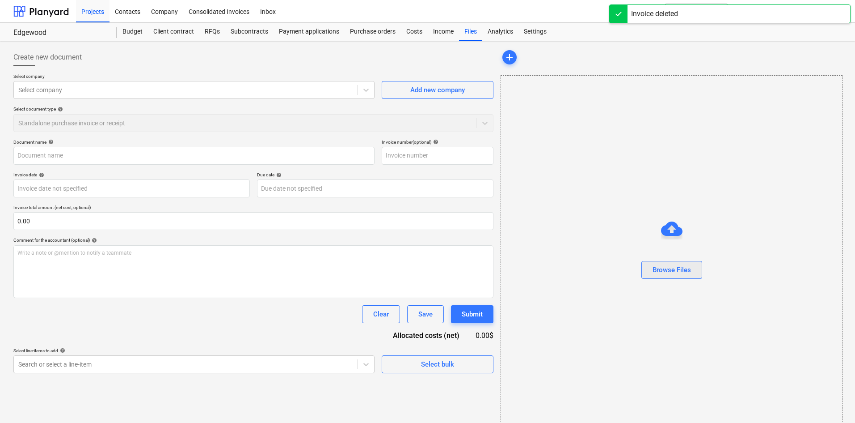
click at [671, 275] on div "Browse Files" at bounding box center [672, 270] width 38 height 12
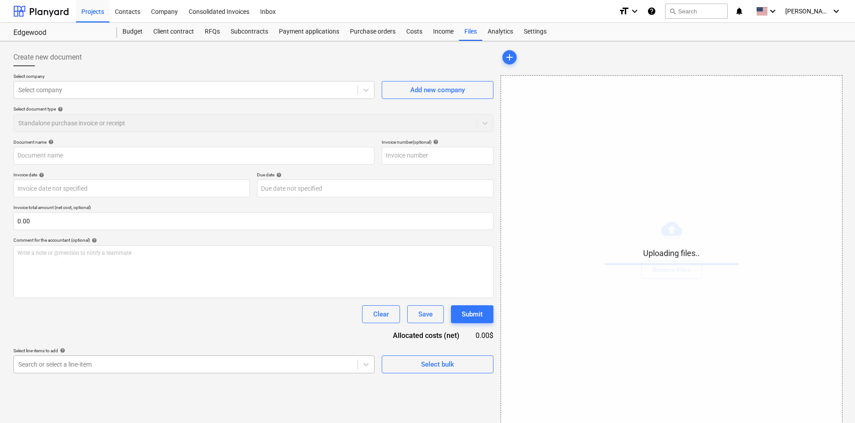
click at [63, 357] on body "Projects Contacts Company Consolidated Invoices Inbox format_size keyboard_arro…" at bounding box center [427, 211] width 855 height 423
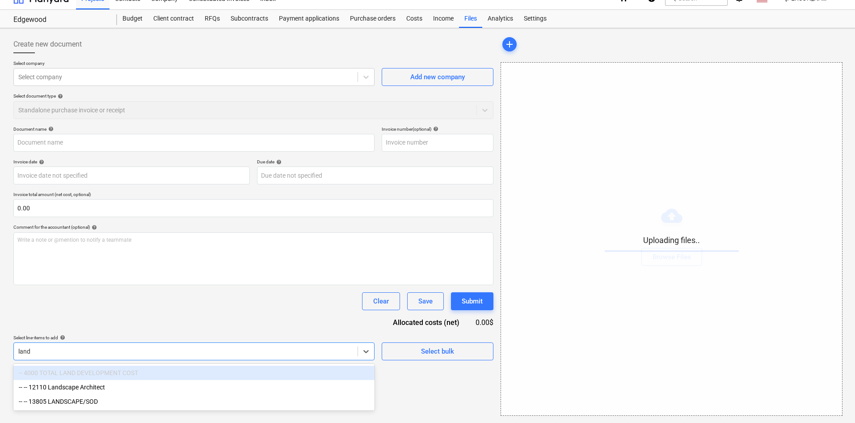
scroll to position [13, 0]
type input "lands"
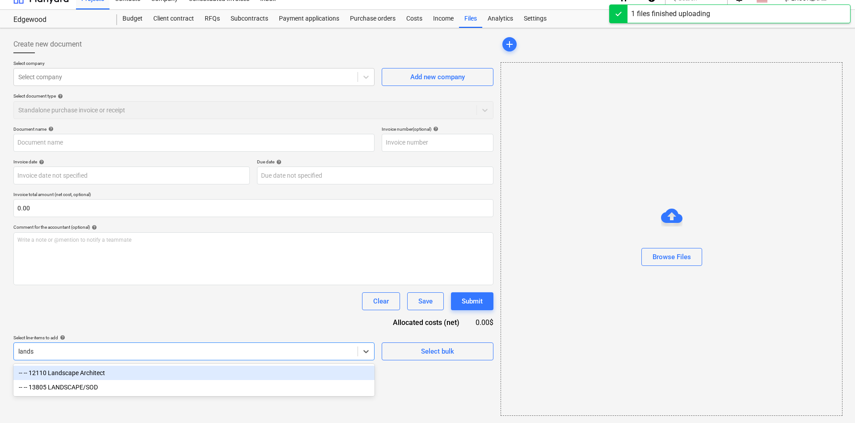
type input "[PERSON_NAME] (Hard) [DATE].pdf"
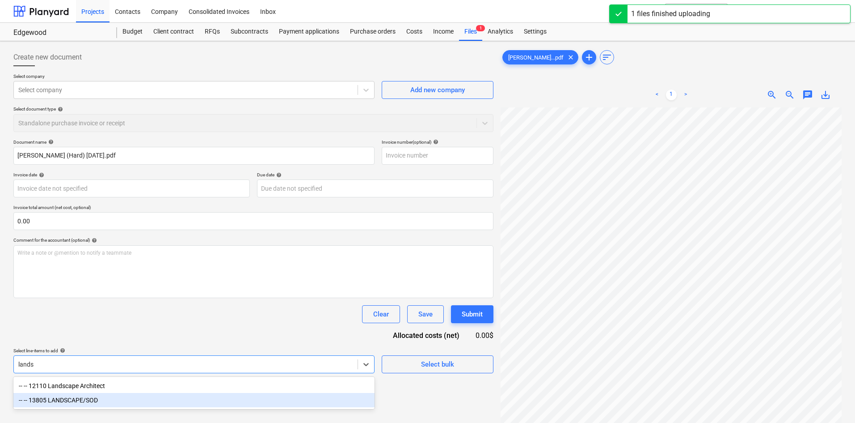
click at [106, 400] on div "-- -- 13805 LANDSCAPE/SOD" at bounding box center [193, 400] width 361 height 14
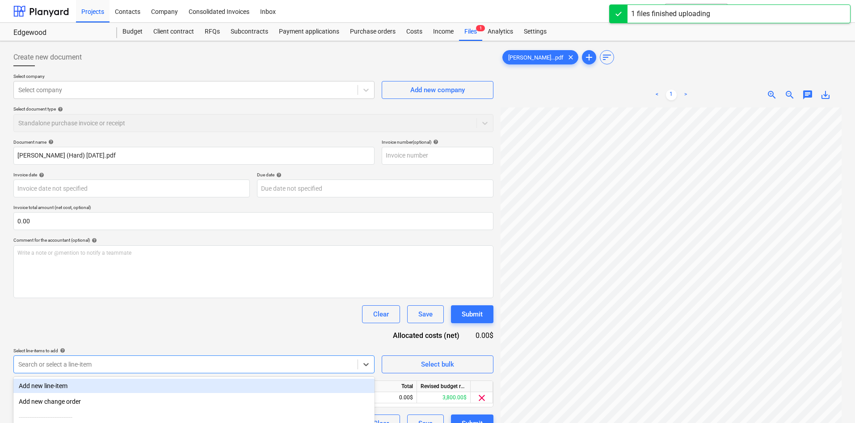
click at [134, 338] on div "Document name help [PERSON_NAME] (Hard) [DATE].pdf Invoice number (optional) he…" at bounding box center [253, 285] width 480 height 293
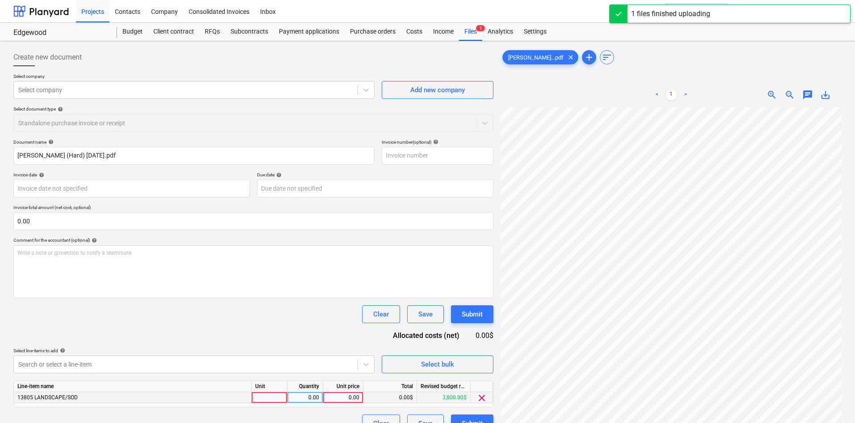
click at [340, 398] on div "0.00" at bounding box center [343, 397] width 33 height 11
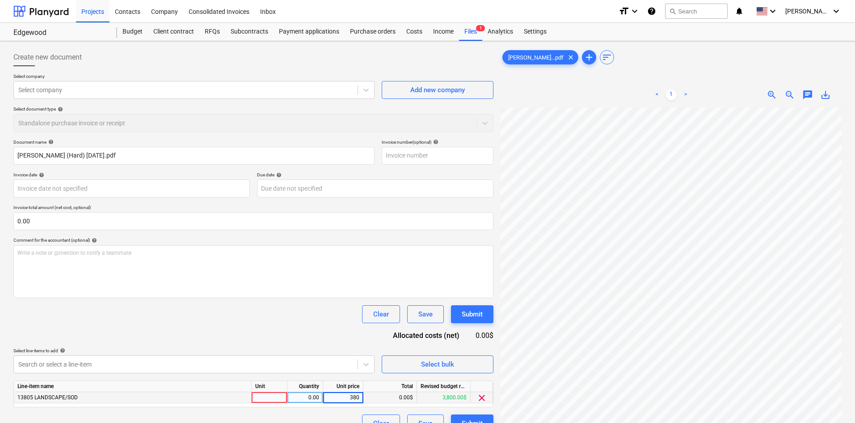
type input "3800"
click at [292, 316] on div "Clear Save Submit" at bounding box center [253, 314] width 480 height 18
click at [125, 93] on div at bounding box center [185, 89] width 335 height 9
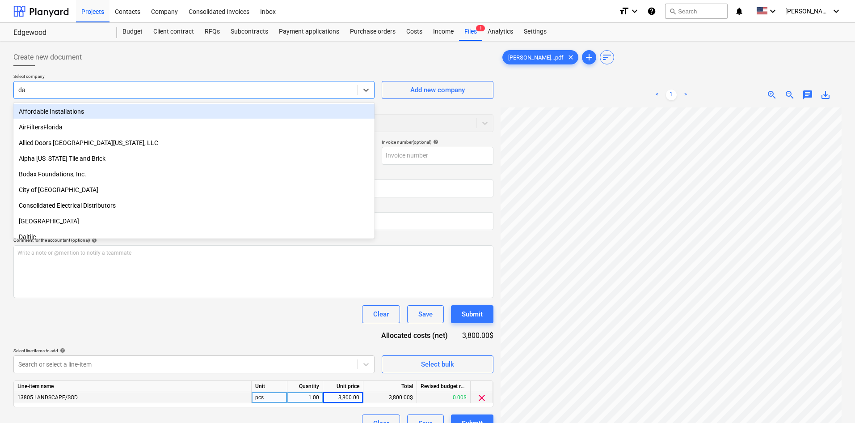
type input "dam"
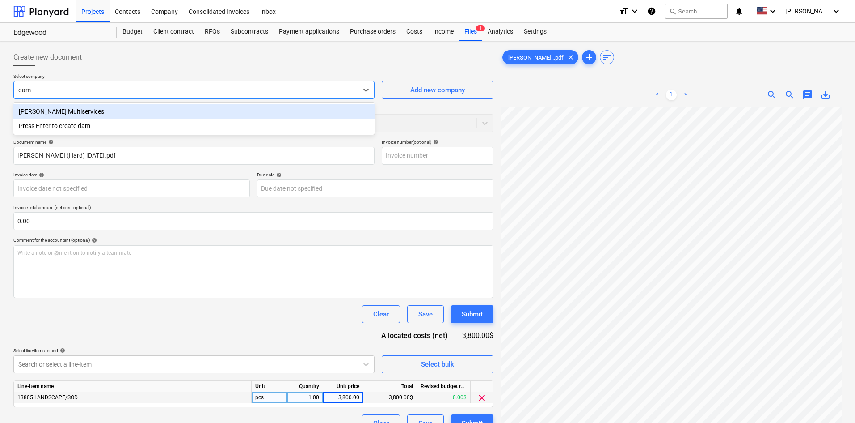
click at [46, 110] on div "[PERSON_NAME] Multiservices" at bounding box center [193, 111] width 361 height 14
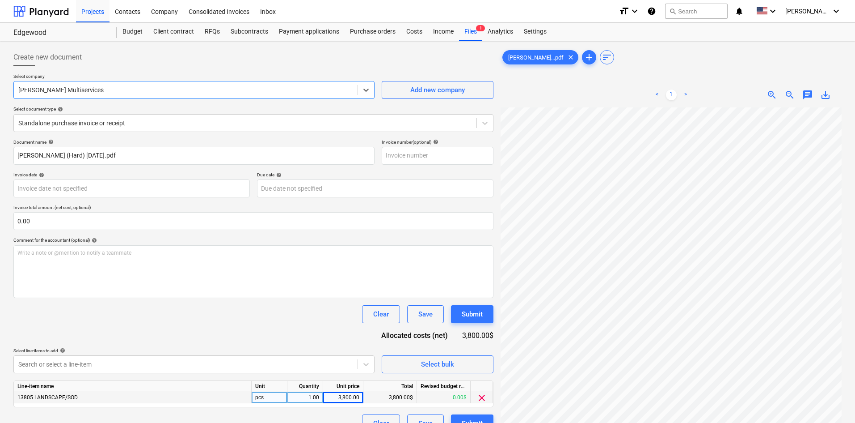
click at [143, 323] on div "Document name help [PERSON_NAME] (Hard) [DATE].pdf Invoice number (optional) he…" at bounding box center [253, 285] width 480 height 293
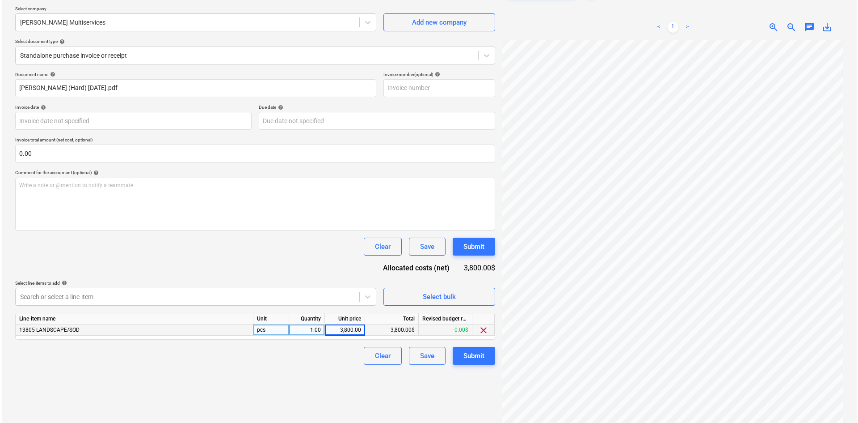
scroll to position [89, 0]
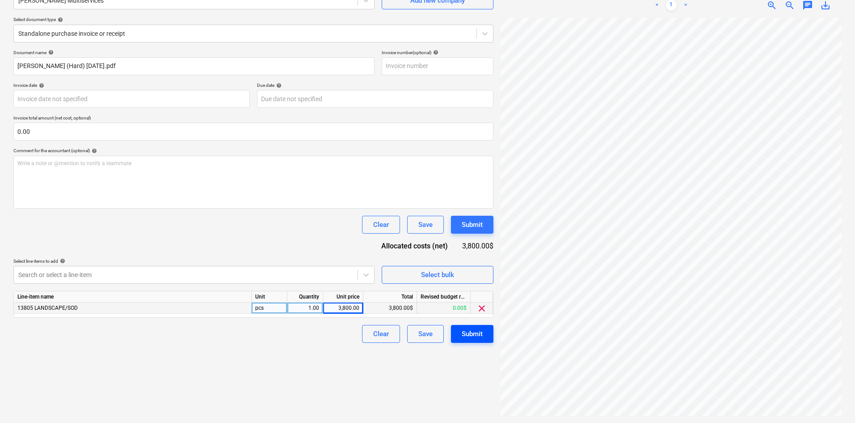
click at [468, 334] on div "Submit" at bounding box center [472, 334] width 21 height 12
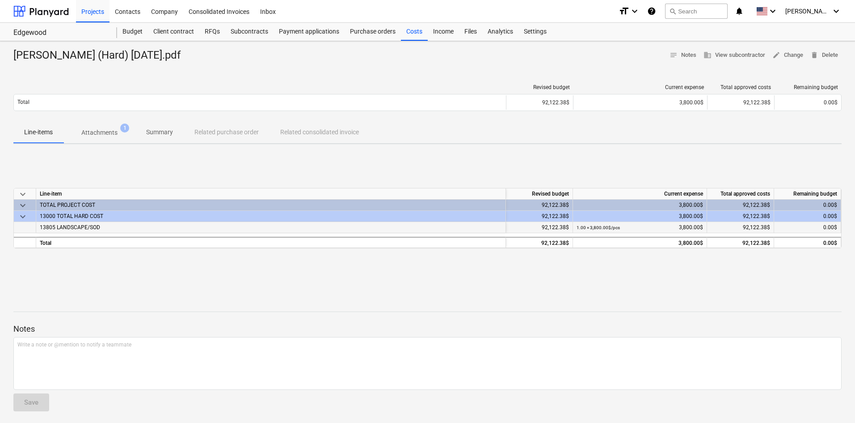
drag, startPoint x: 324, startPoint y: 302, endPoint x: 269, endPoint y: 225, distance: 95.2
click at [323, 304] on div at bounding box center [427, 303] width 828 height 7
click at [115, 402] on div "Notes Write a note or @mention to notify a teammate ﻿ Save" at bounding box center [427, 359] width 828 height 118
click at [405, 35] on div "Costs" at bounding box center [414, 32] width 27 height 18
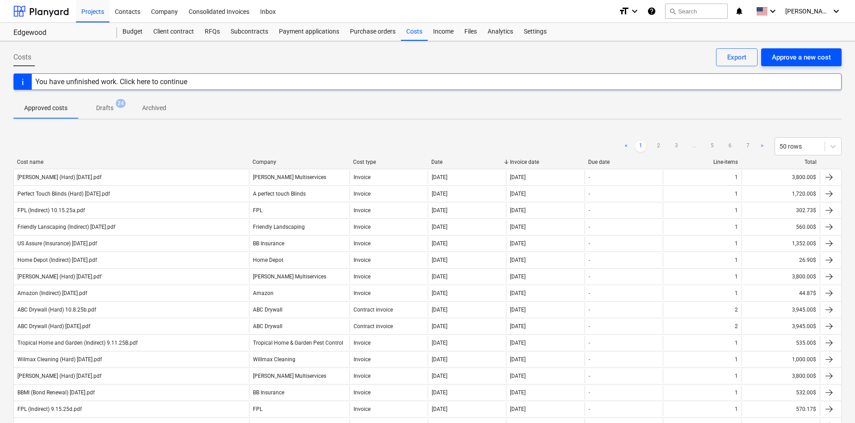
click at [792, 58] on div "Approve a new cost" at bounding box center [801, 57] width 59 height 12
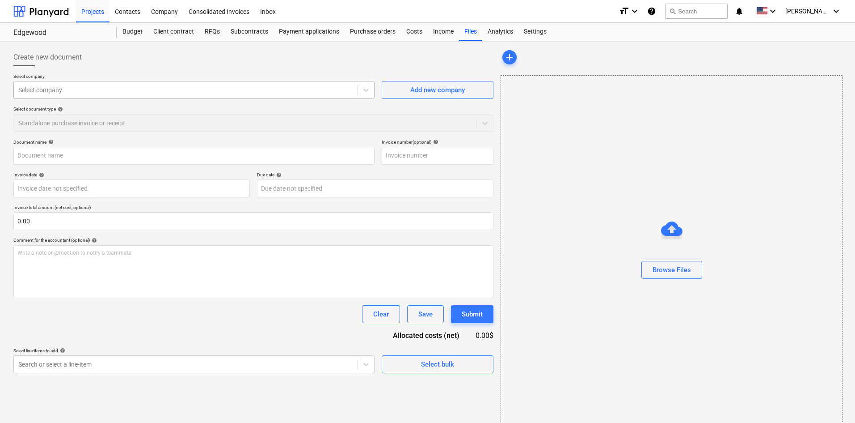
click at [196, 91] on div at bounding box center [185, 89] width 335 height 9
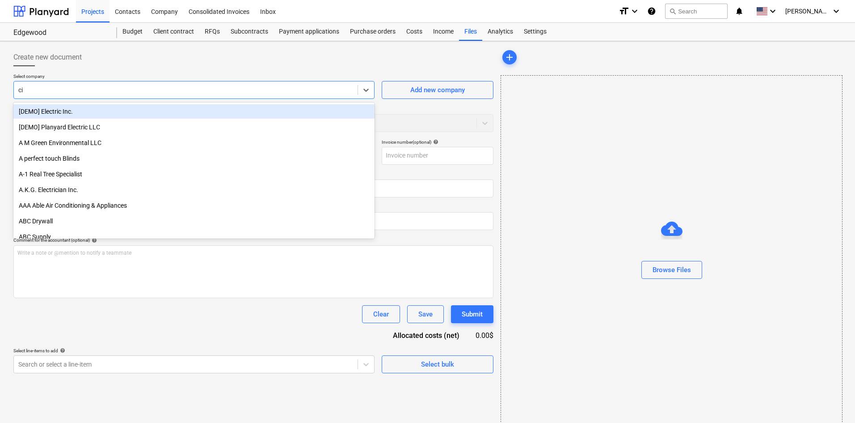
type input "city"
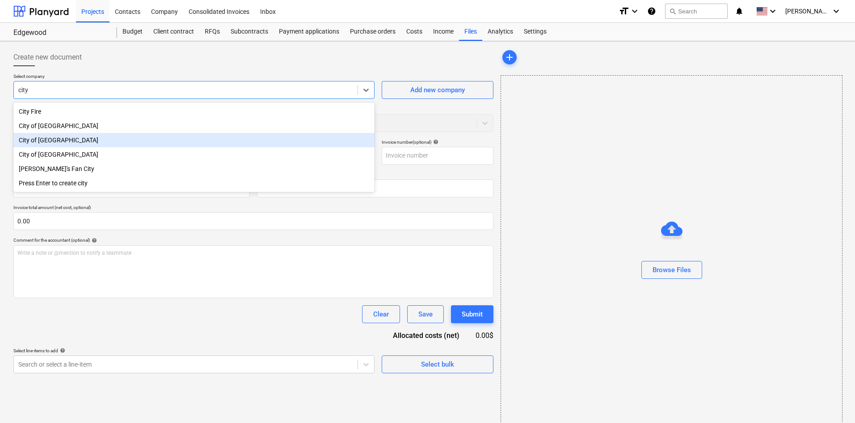
click at [89, 138] on div "City of [GEOGRAPHIC_DATA]" at bounding box center [193, 140] width 361 height 14
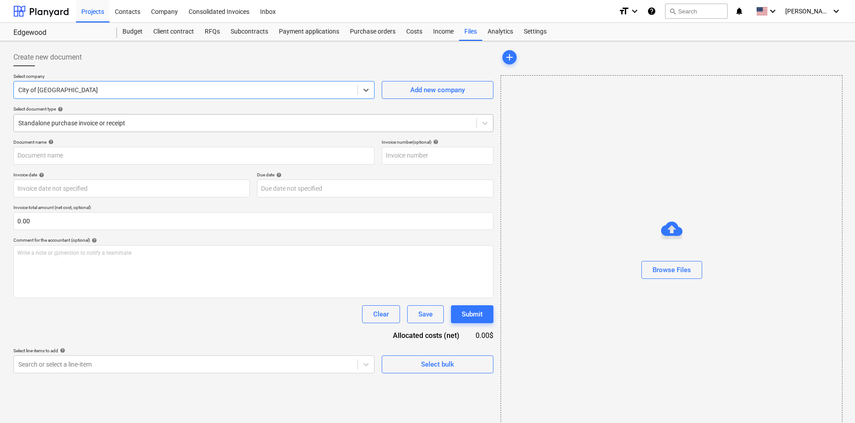
click at [110, 123] on div at bounding box center [245, 122] width 454 height 9
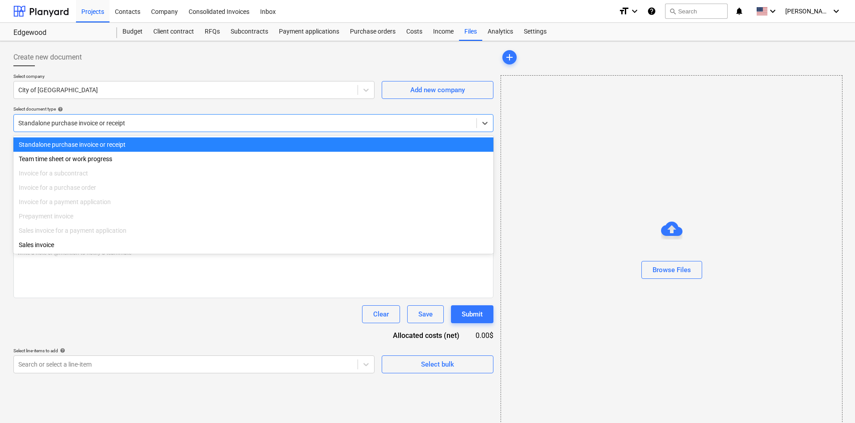
click at [144, 56] on div "Create new document" at bounding box center [253, 57] width 480 height 18
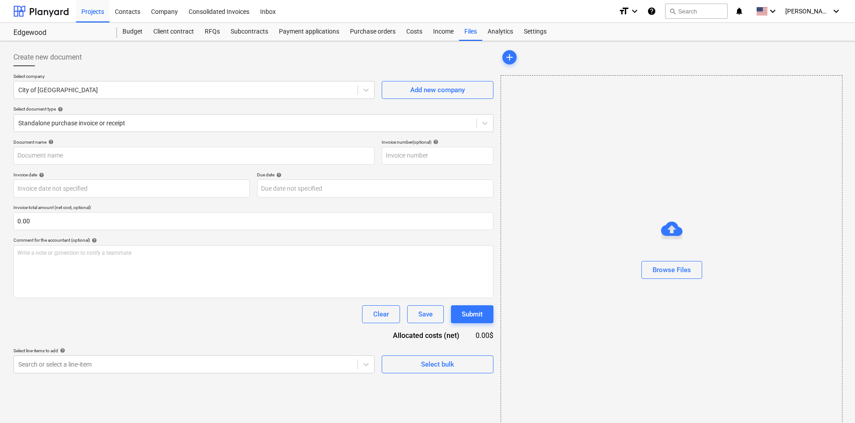
click at [113, 381] on div "Create new document Select company City of [GEOGRAPHIC_DATA] Add new company Se…" at bounding box center [253, 238] width 487 height 387
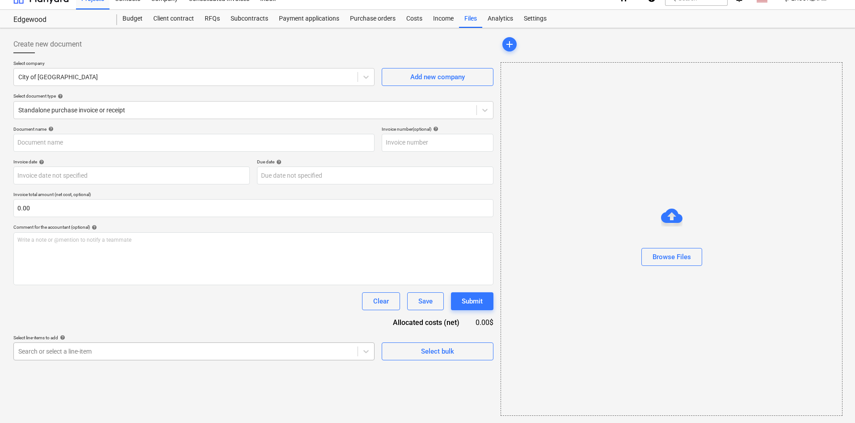
click at [115, 373] on body "Projects Contacts Company Consolidated Invoices Inbox format_size keyboard_arro…" at bounding box center [427, 198] width 855 height 423
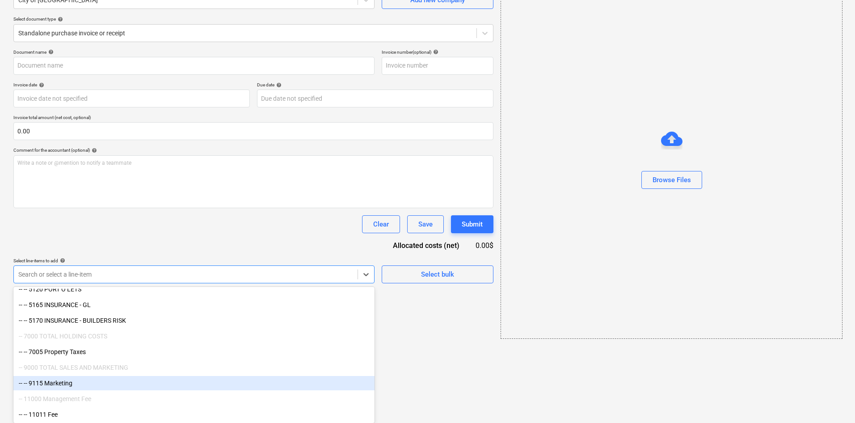
scroll to position [1122, 0]
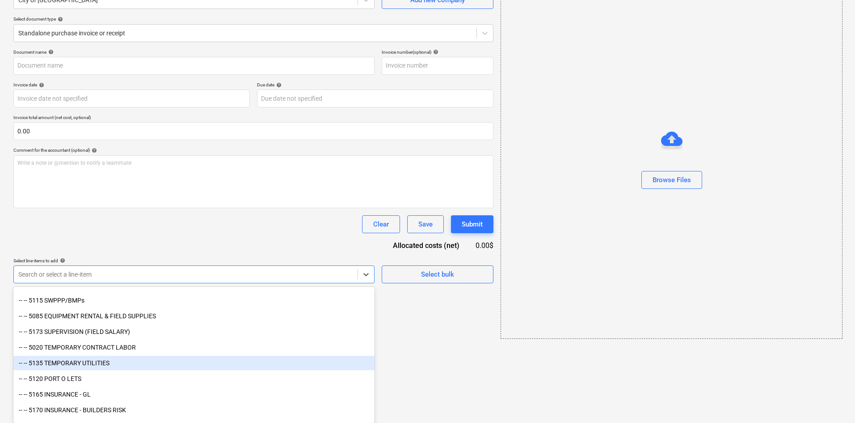
click at [97, 366] on div "-- -- 5135 TEMPORARY UTILITIES" at bounding box center [193, 362] width 361 height 14
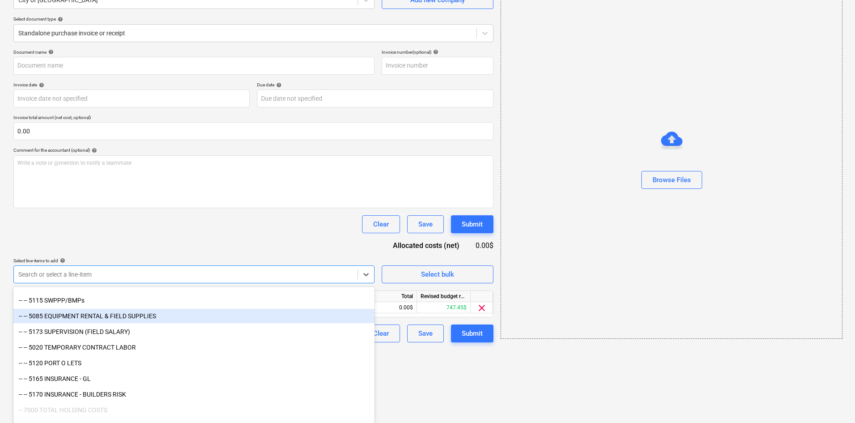
click at [243, 246] on div "Document name help Invoice number (optional) help Invoice date help Press the d…" at bounding box center [253, 195] width 480 height 293
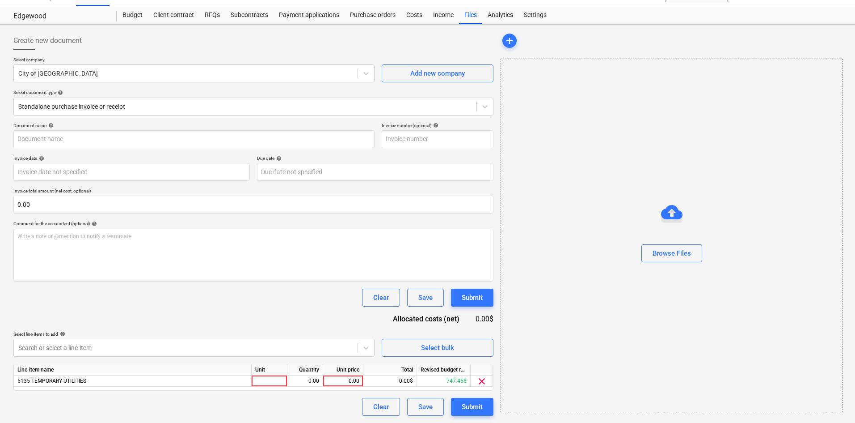
scroll to position [17, 0]
click at [679, 246] on button "Browse Files" at bounding box center [672, 253] width 61 height 18
type input "City of [GEOGRAPHIC_DATA] (Indirect) 10.15.25c.pdf"
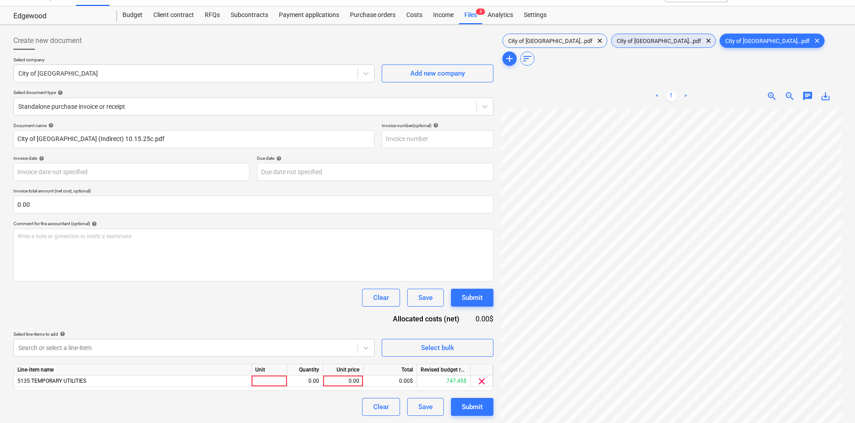
click at [617, 40] on span "City of [GEOGRAPHIC_DATA]...pdf" at bounding box center [659, 41] width 95 height 7
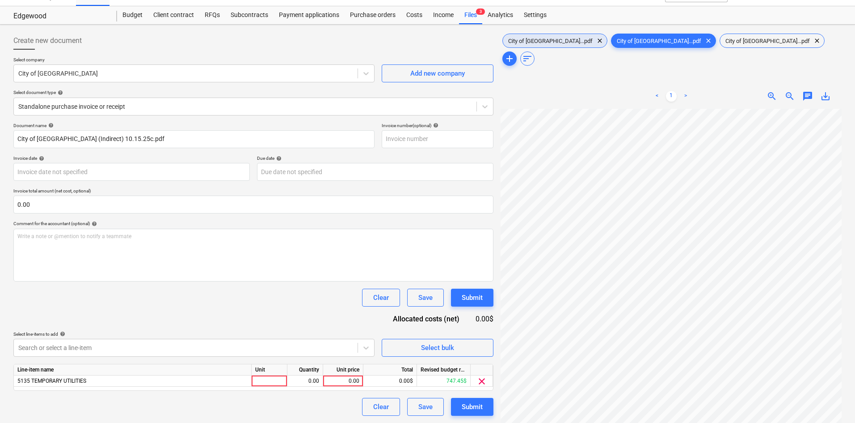
click at [550, 43] on span "City of [GEOGRAPHIC_DATA]...pdf" at bounding box center [550, 41] width 95 height 7
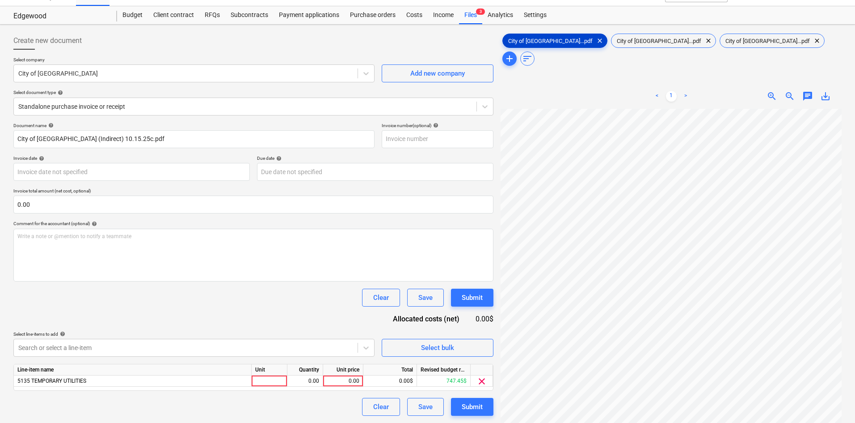
scroll to position [89, 0]
click at [340, 376] on div "0.00" at bounding box center [343, 380] width 33 height 11
type input "4024.79"
click at [301, 302] on div "Clear Save Submit" at bounding box center [253, 297] width 480 height 18
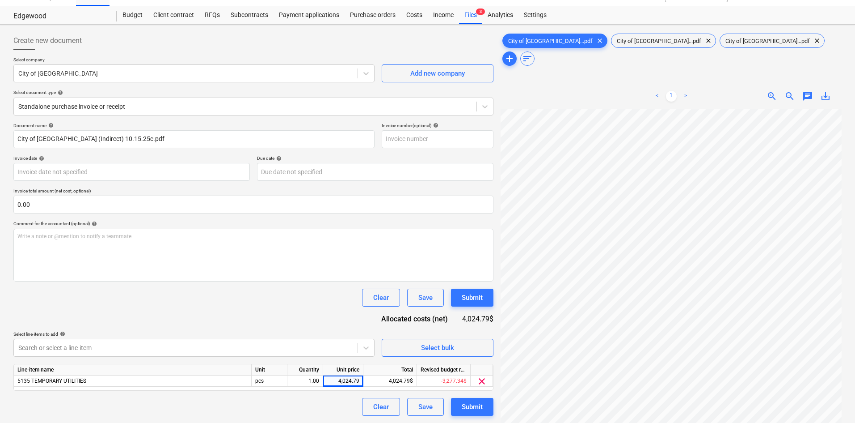
click at [311, 287] on div "Document name help City of [GEOGRAPHIC_DATA] (Indirect) 10.15.25c.pdf Invoice n…" at bounding box center [253, 269] width 480 height 293
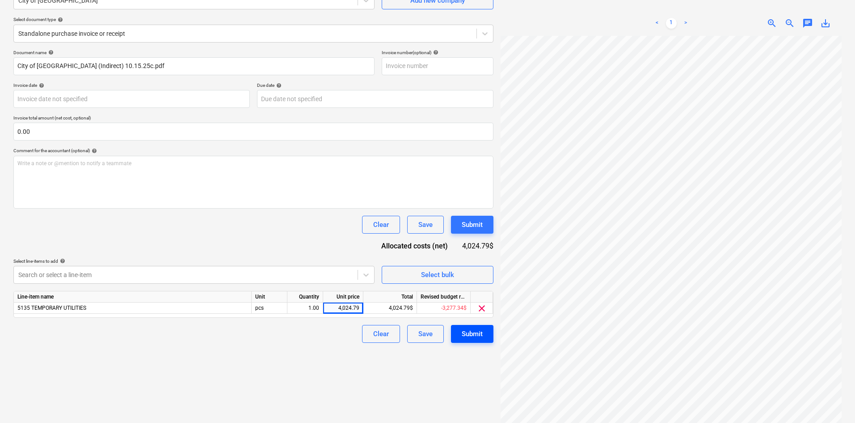
click at [482, 330] on div "Submit" at bounding box center [472, 334] width 21 height 12
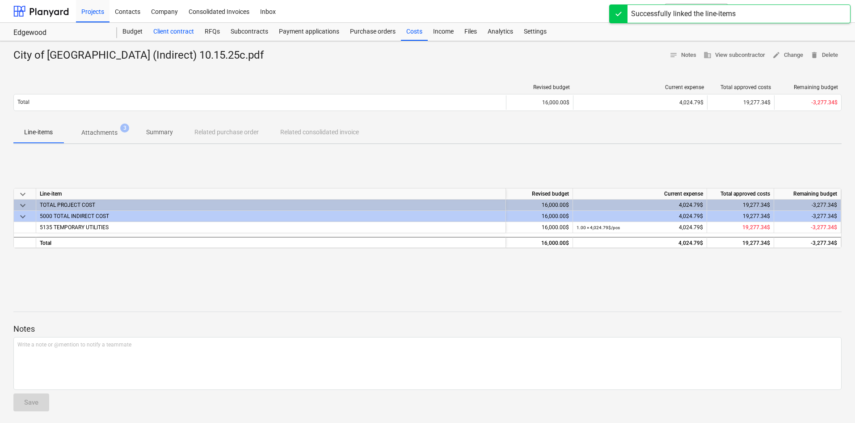
drag, startPoint x: 136, startPoint y: 29, endPoint x: 151, endPoint y: 32, distance: 14.7
click at [136, 29] on div "Budget" at bounding box center [132, 32] width 31 height 18
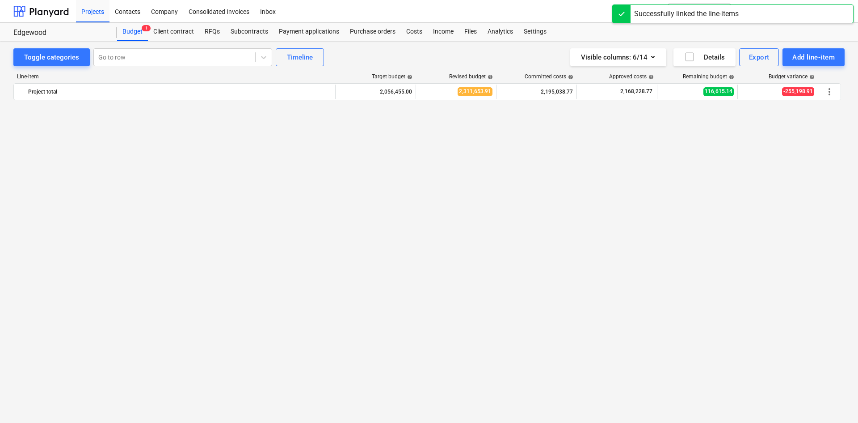
scroll to position [970, 0]
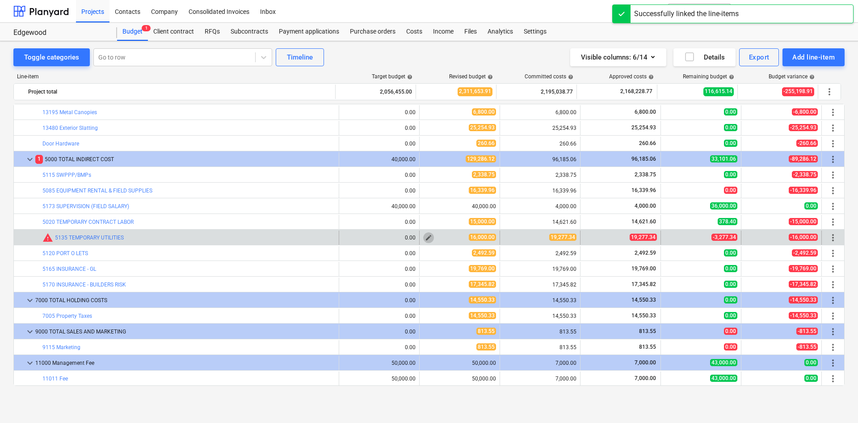
click at [425, 237] on span "edit" at bounding box center [428, 237] width 7 height 7
type textarea "x"
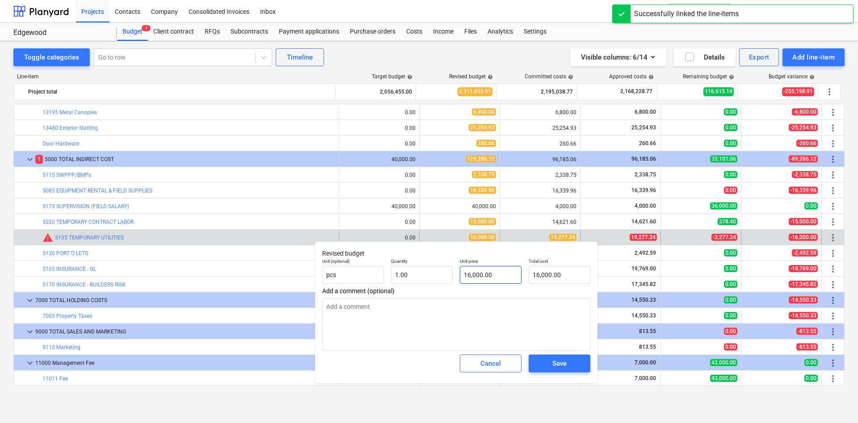
type input "16000"
drag, startPoint x: 521, startPoint y: 270, endPoint x: 423, endPoint y: 271, distance: 98.4
click at [430, 269] on div "Unit (optional) pcs Quantity 1.00 Unit price 16000 Total cost 16,000.00" at bounding box center [456, 270] width 275 height 33
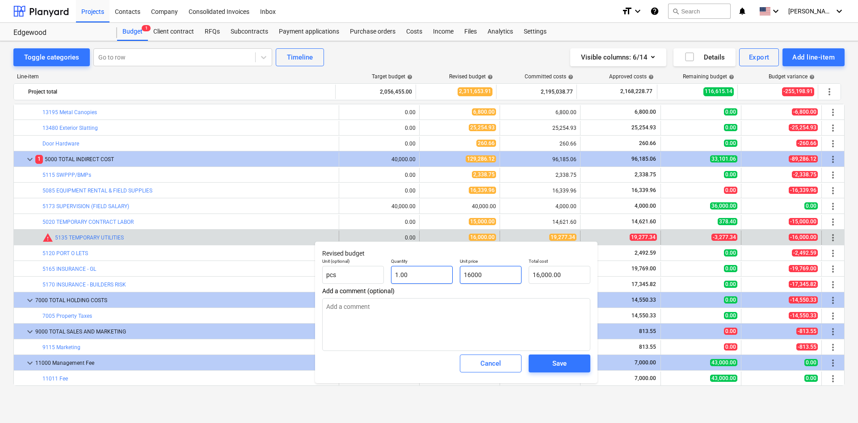
type textarea "x"
type input "2"
type input "2.00"
type textarea "x"
type input "20"
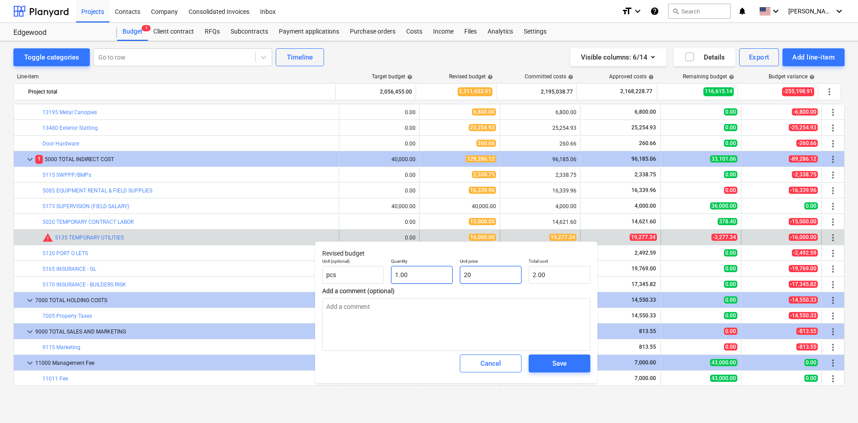
type input "20.00"
type textarea "x"
type input "200"
type input "200.00"
type textarea "x"
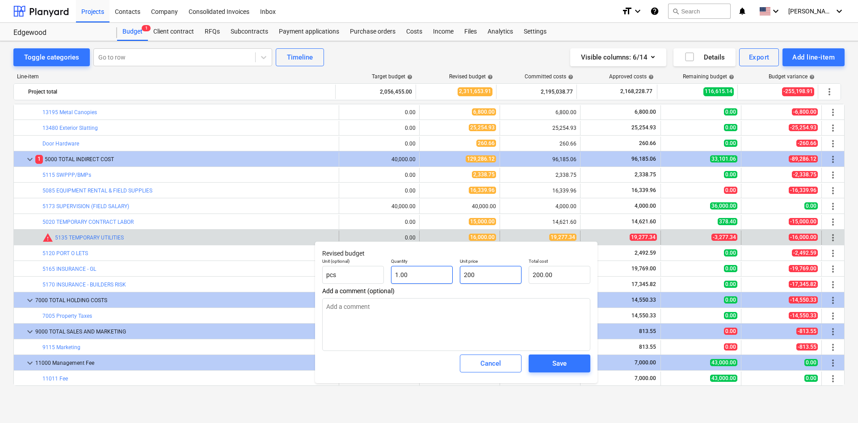
type input "2000"
type input "2,000.00"
type textarea "x"
type input "20000"
type input "20,000.00"
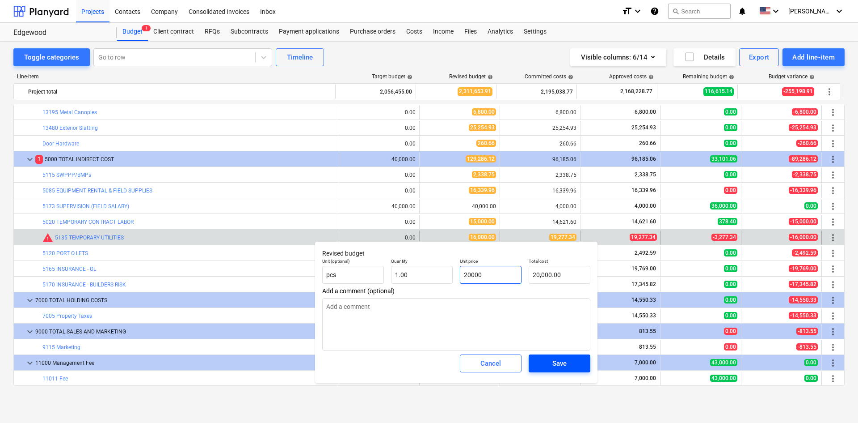
type input "20000"
type textarea "x"
type input "20,000.00"
click at [578, 366] on span "Save" at bounding box center [560, 363] width 40 height 12
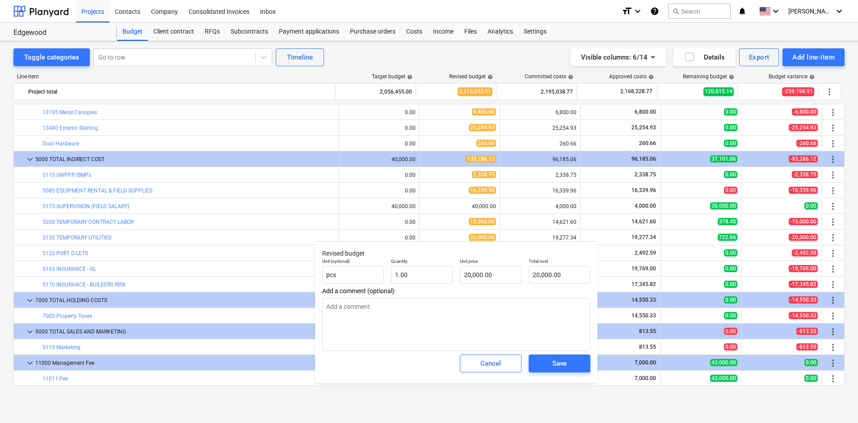
type textarea "x"
